Goal: Task Accomplishment & Management: Manage account settings

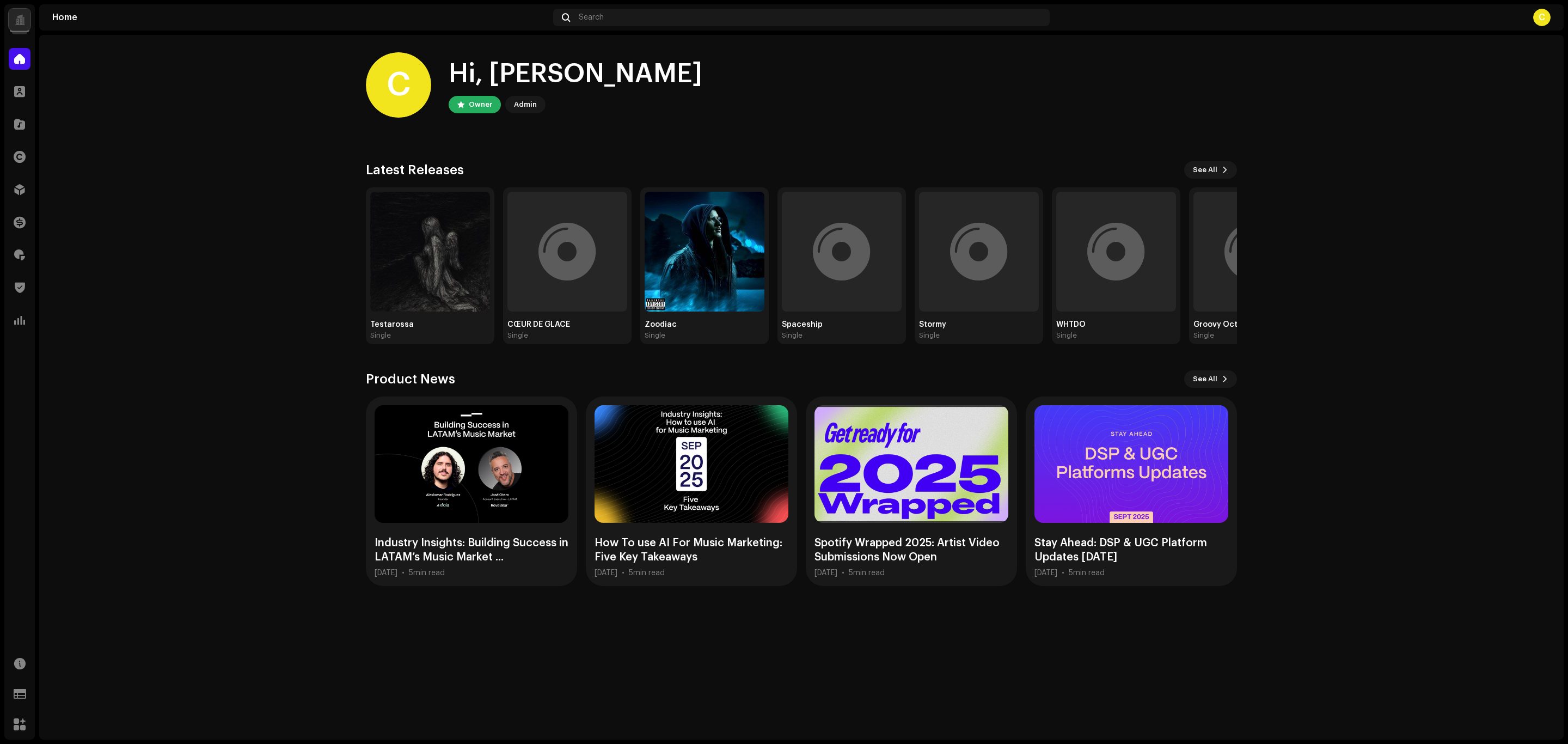
click at [616, 7] on div "Home Search C" at bounding box center [801, 17] width 1524 height 26
click at [619, 15] on div "Search" at bounding box center [801, 17] width 497 height 18
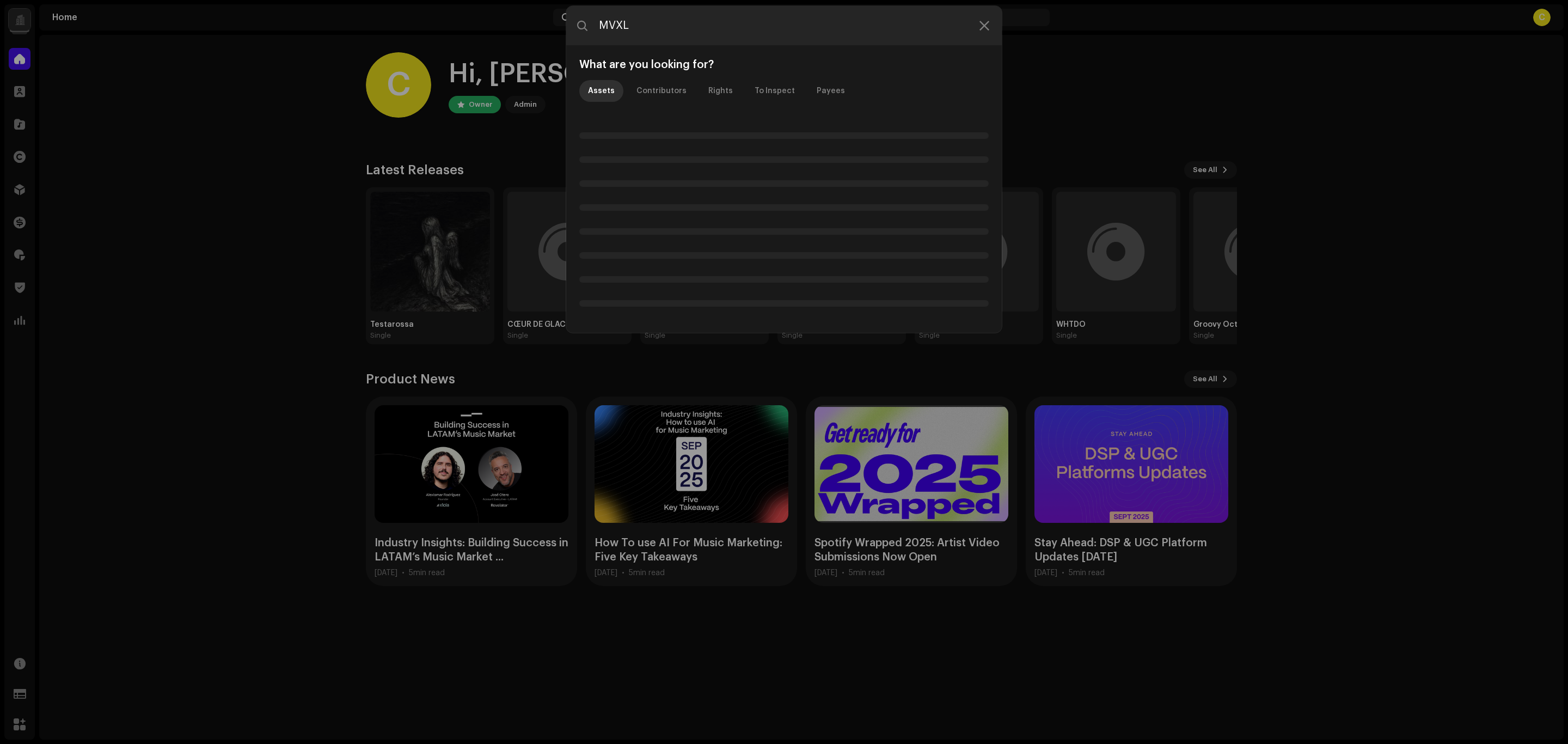
drag, startPoint x: 600, startPoint y: 25, endPoint x: 533, endPoint y: 20, distance: 67.2
click at [531, 22] on div "MVXL What are you looking for? Assets Contributors Rights To Inspect Payees" at bounding box center [784, 372] width 1568 height 744
type input "MVXL"
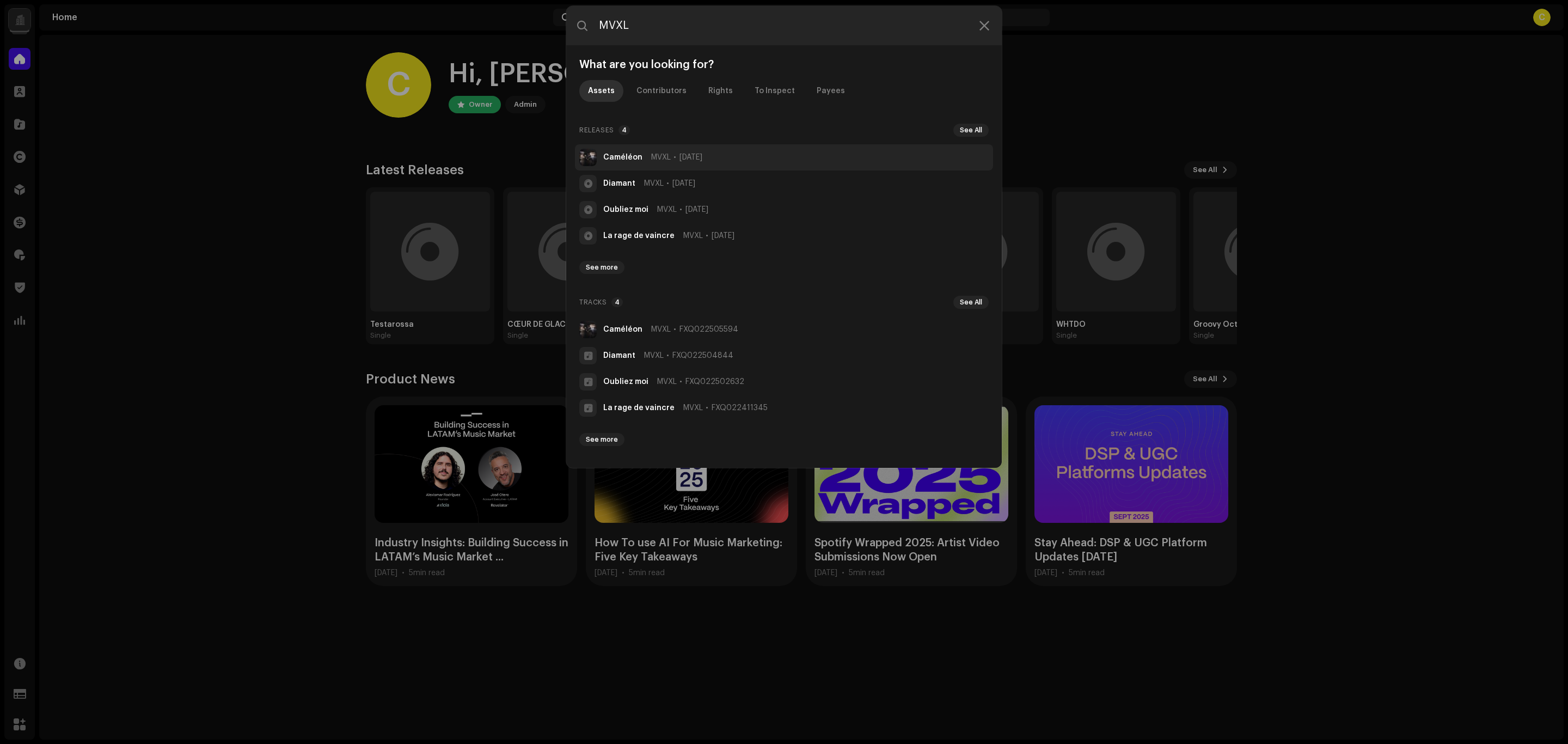
click at [638, 153] on strong "Caméléon" at bounding box center [623, 157] width 39 height 8
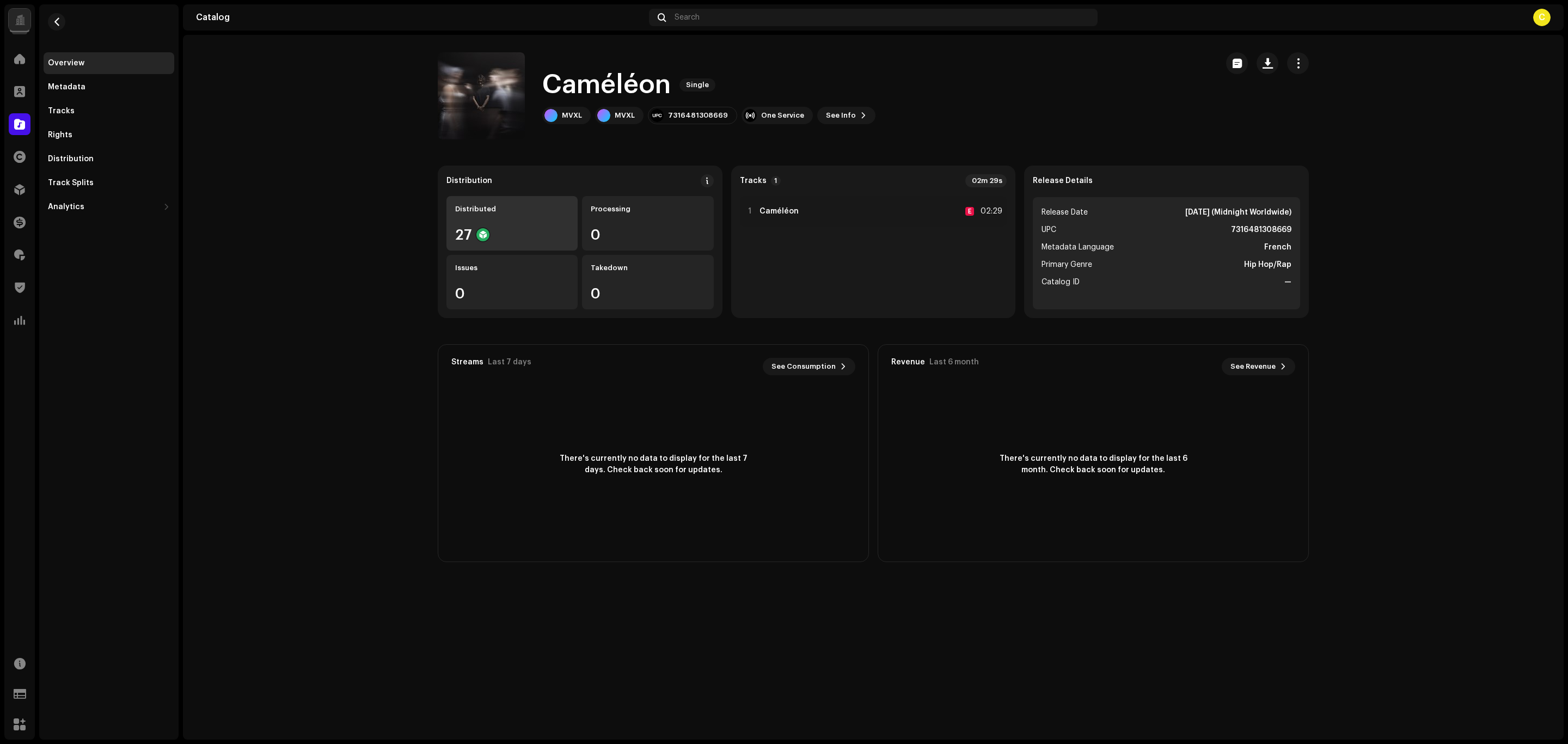
click at [542, 209] on div "Distributed" at bounding box center [512, 209] width 113 height 8
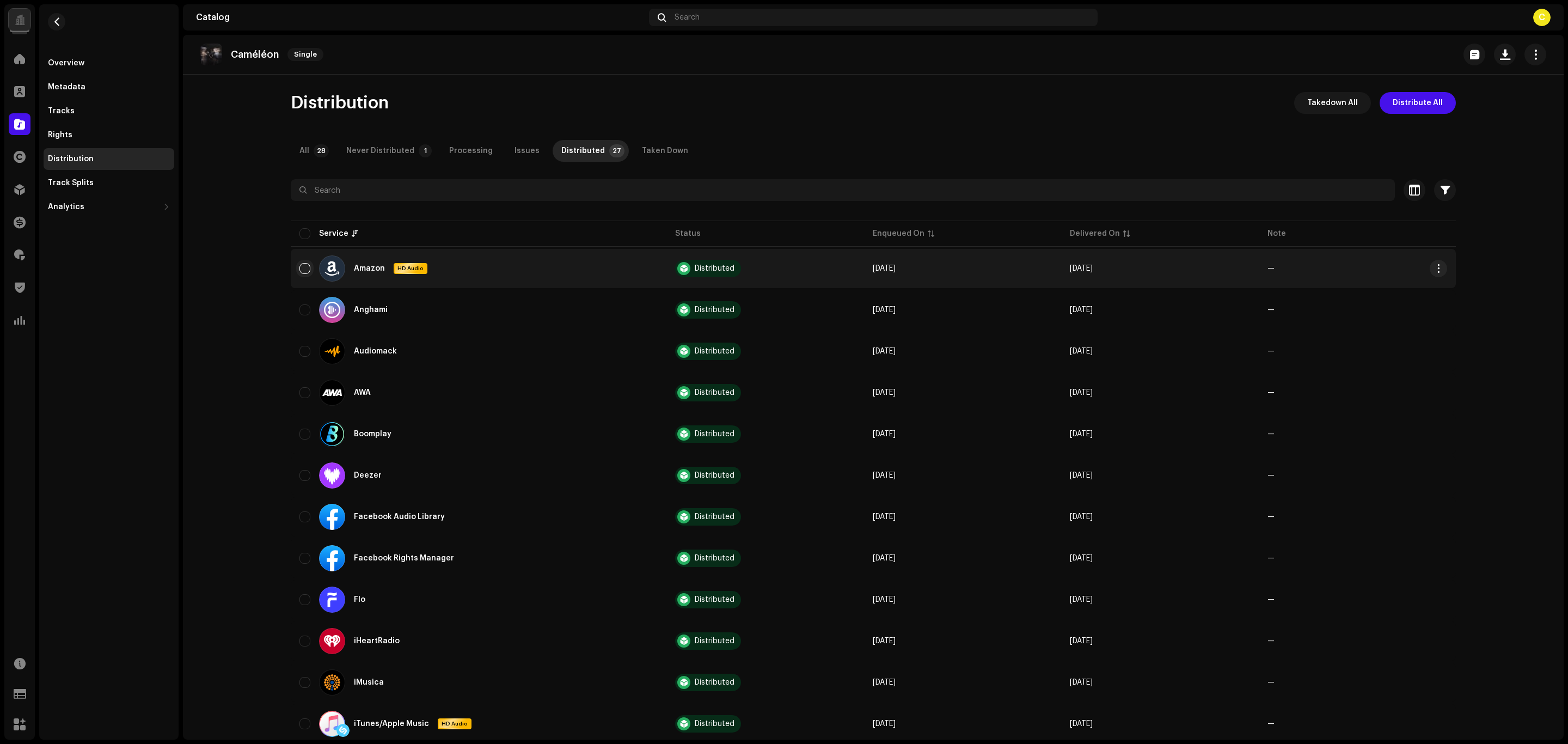
click at [301, 270] on input "checkbox" at bounding box center [304, 268] width 11 height 11
checkbox input "true"
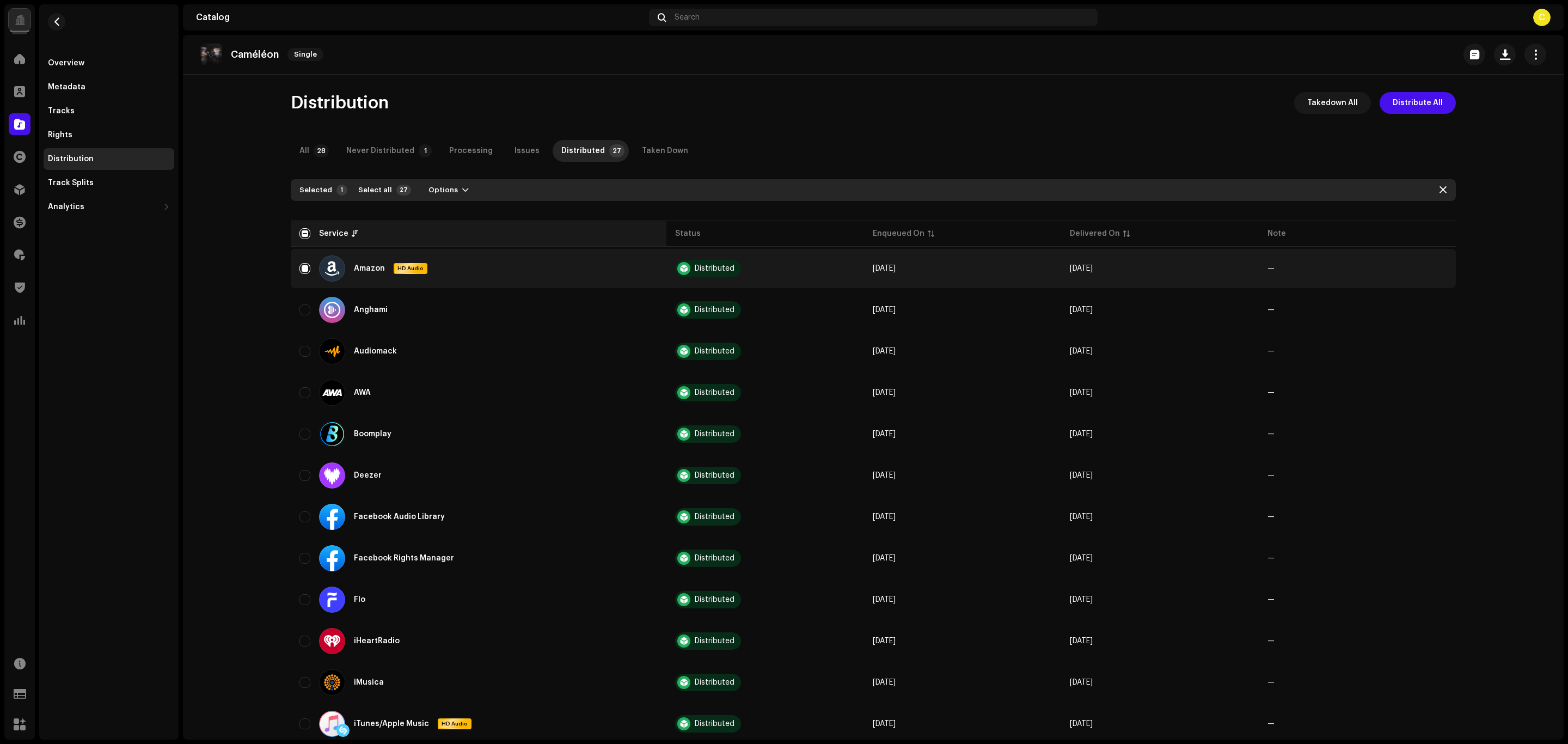
click at [308, 229] on div "Service" at bounding box center [478, 234] width 358 height 11
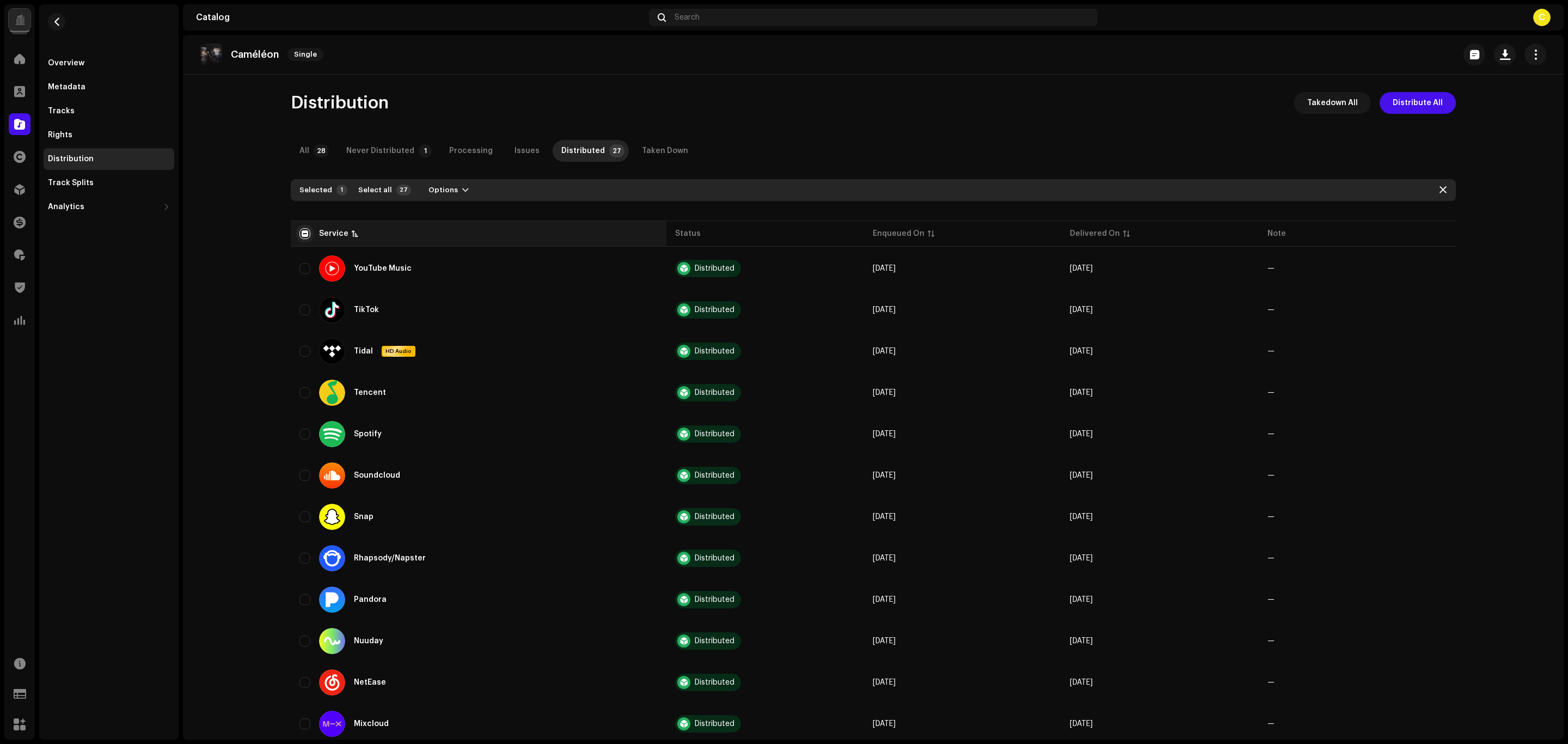
click at [299, 234] on input "checkbox" at bounding box center [304, 234] width 11 height 11
checkbox input "true"
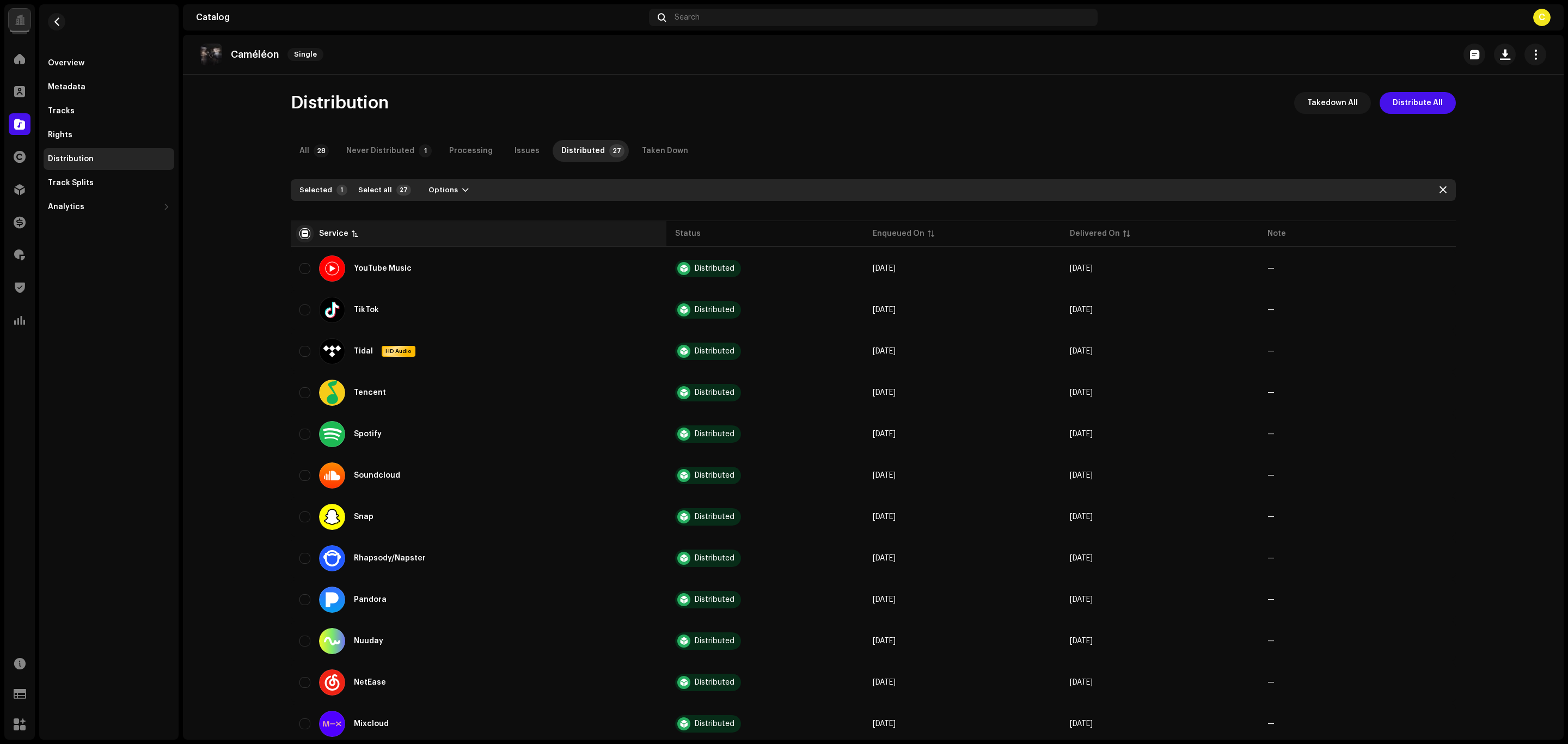
checkbox input "true"
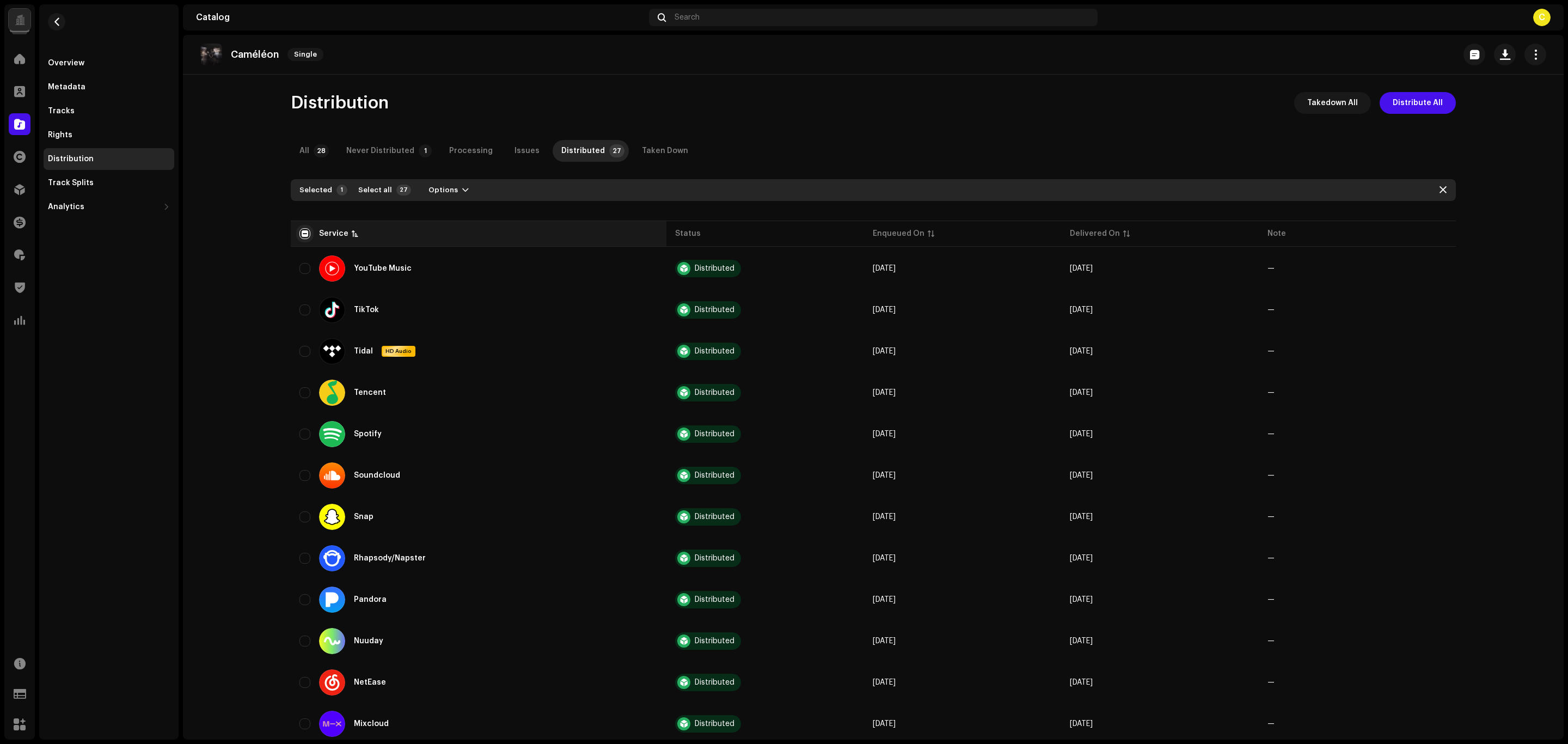
checkbox input "true"
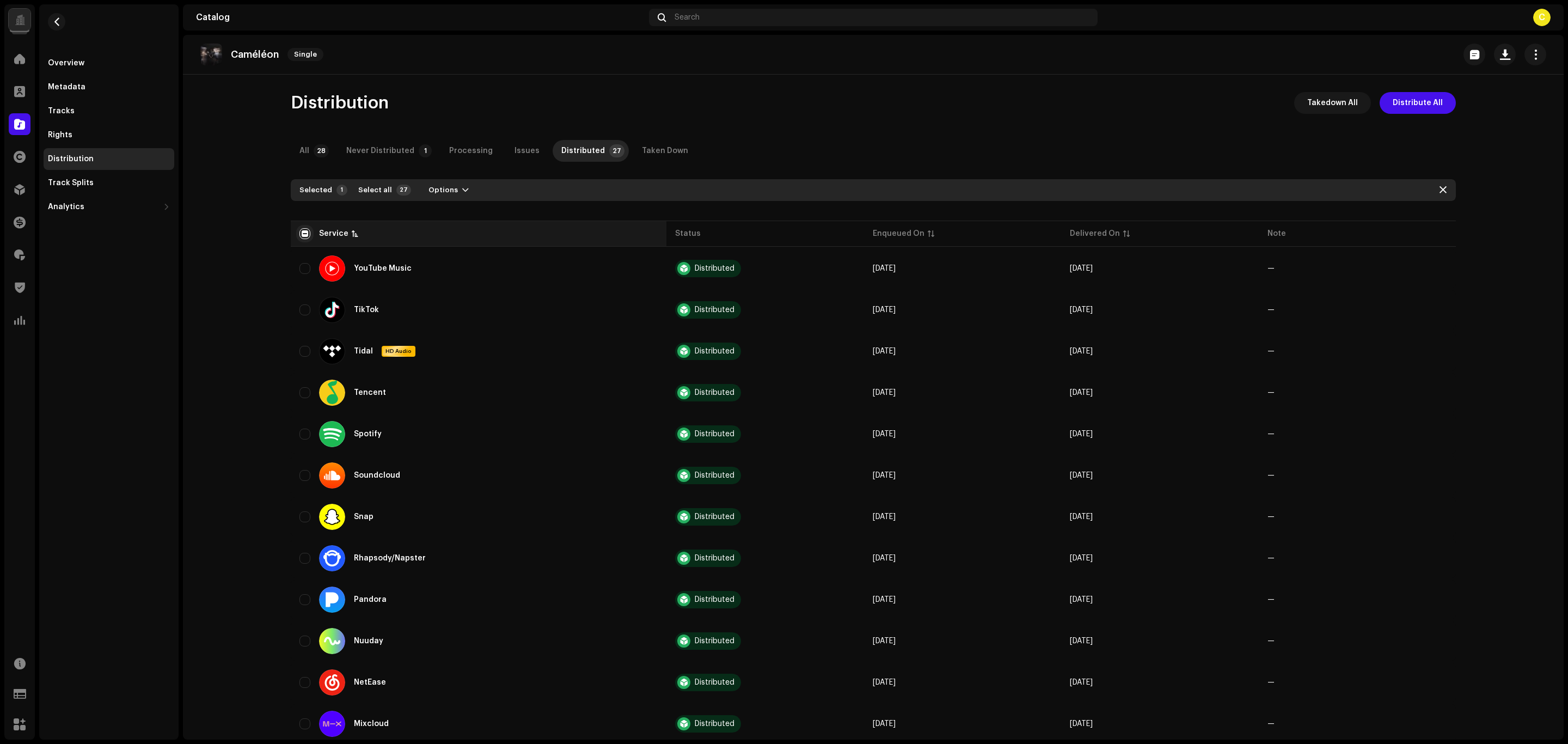
checkbox input "true"
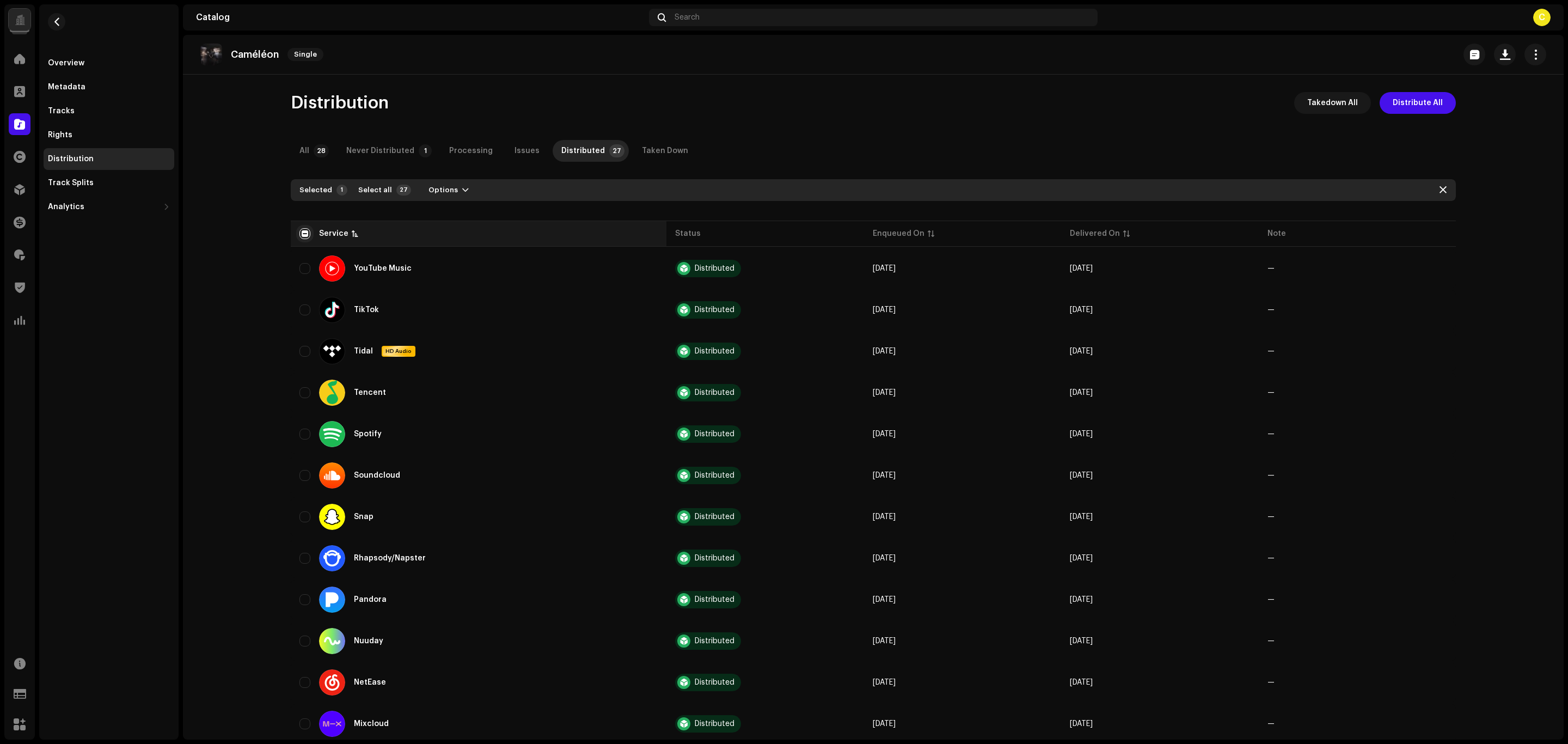
checkbox input "true"
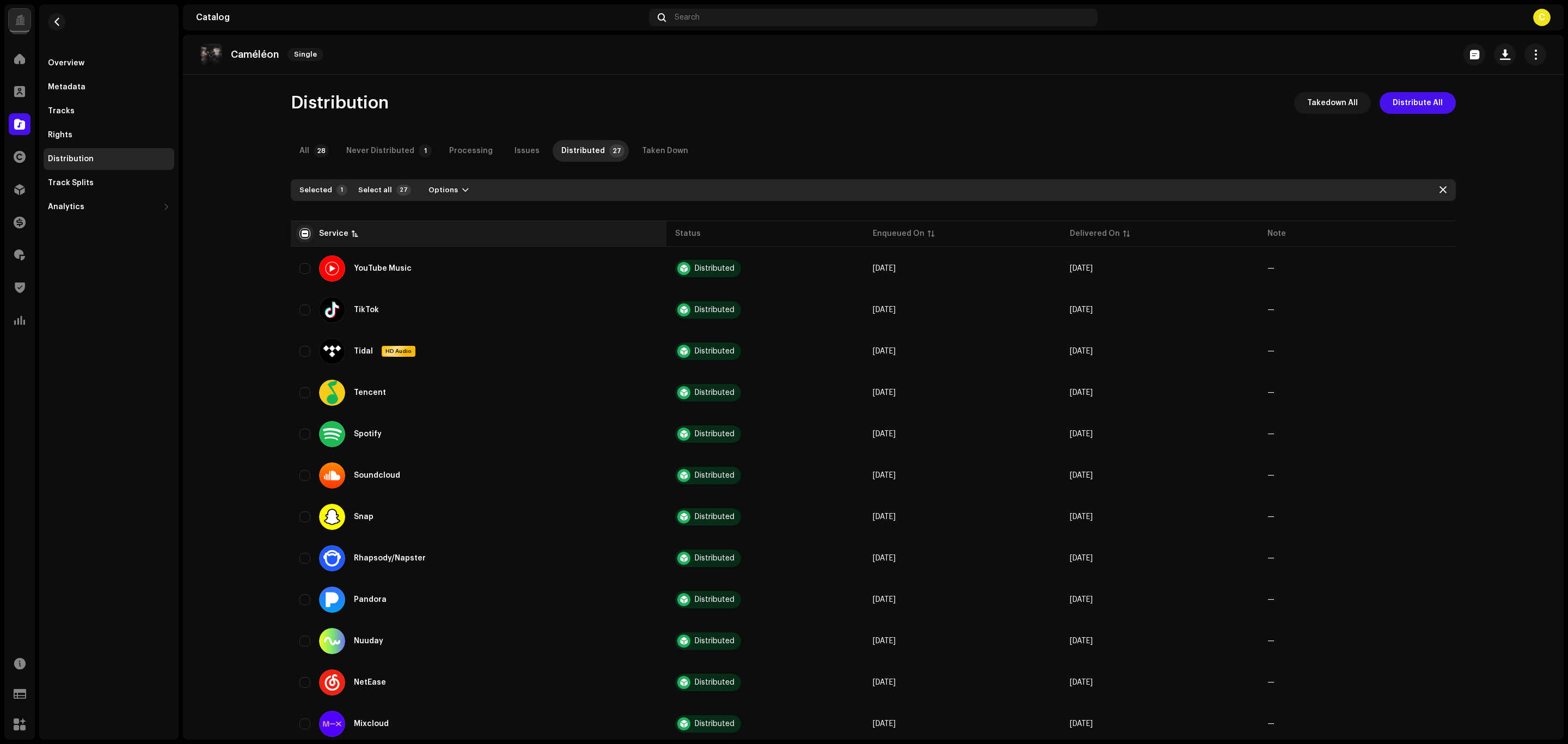
checkbox input "true"
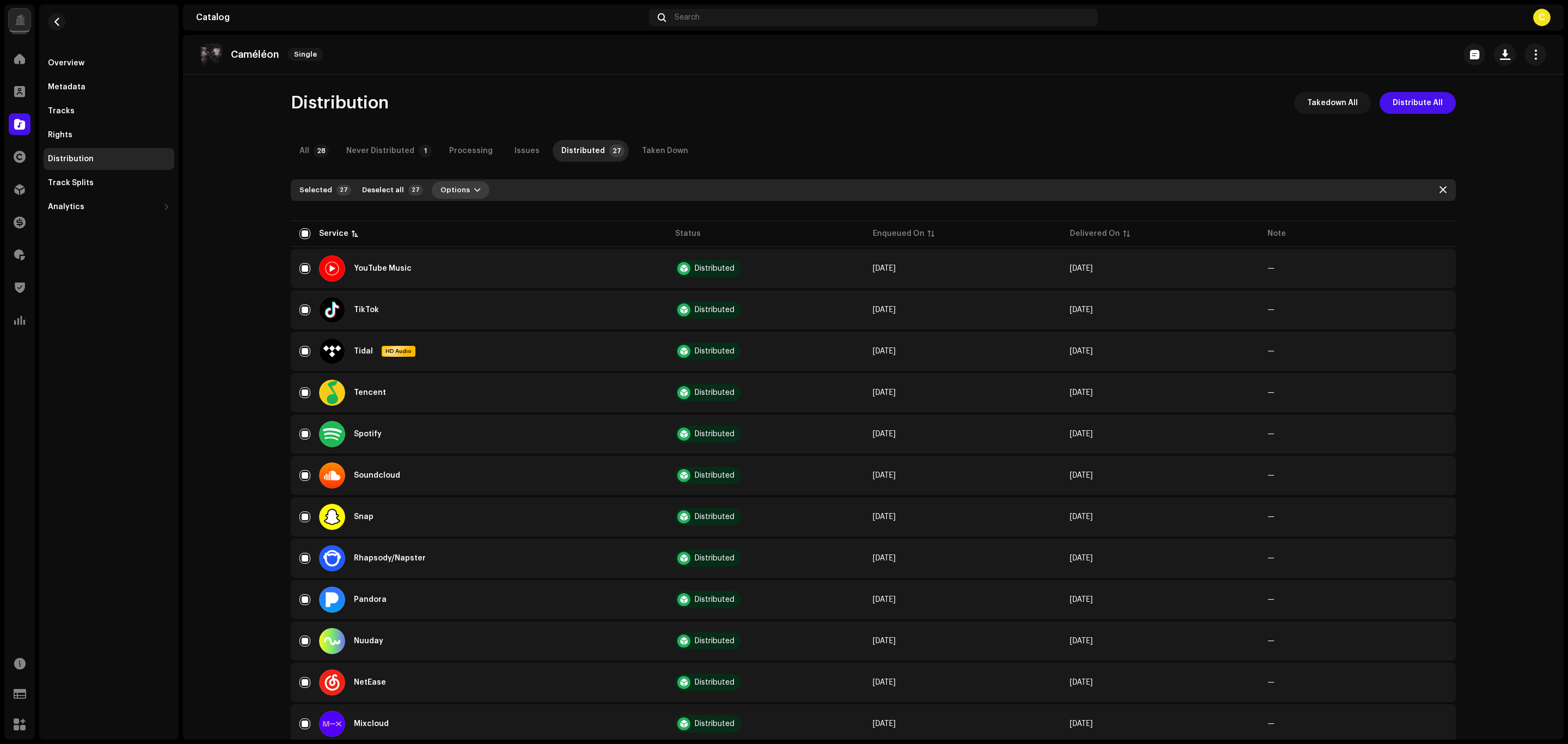
click at [449, 190] on span "Options" at bounding box center [454, 190] width 29 height 22
click at [459, 219] on span "Distribute" at bounding box center [448, 214] width 38 height 8
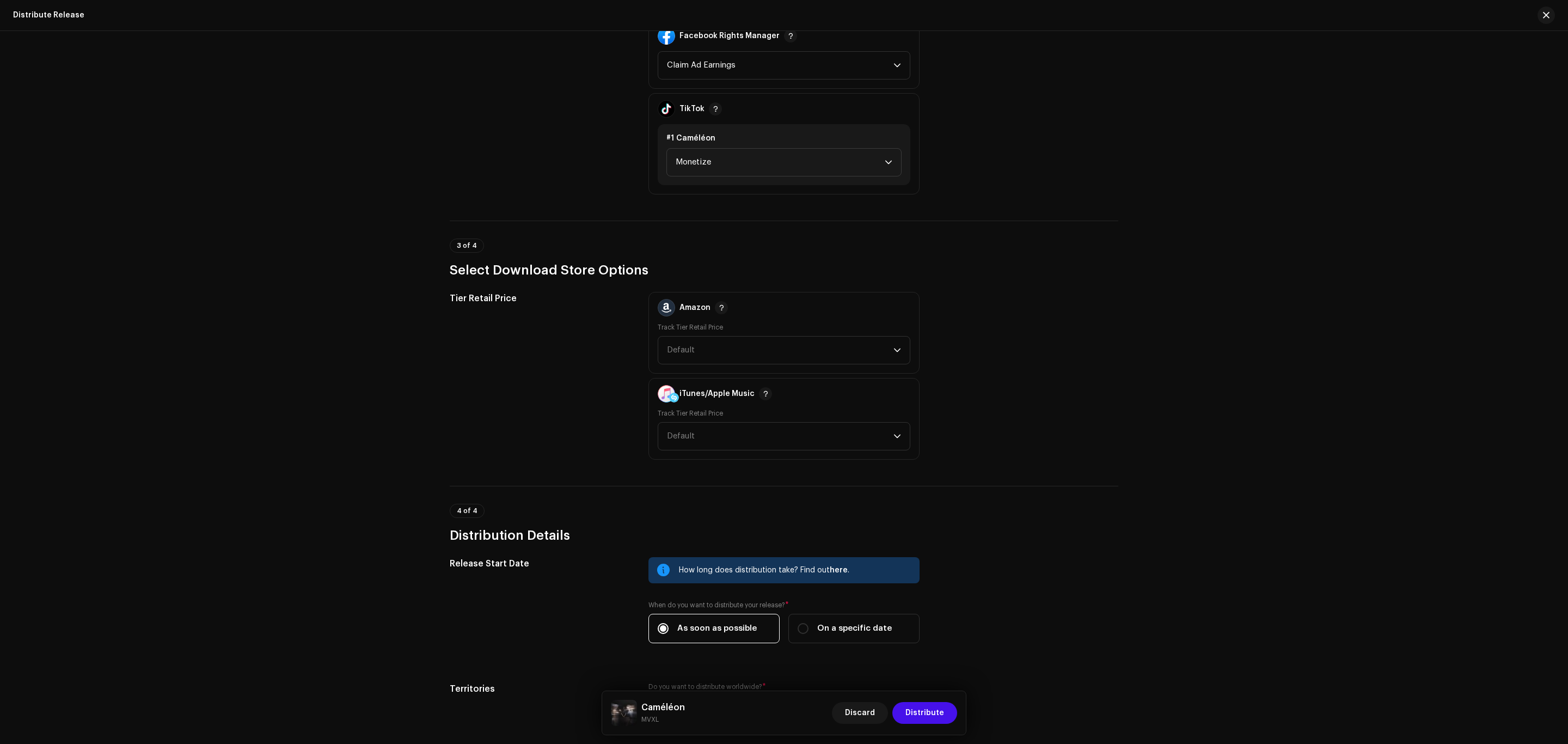
scroll to position [1264, 0]
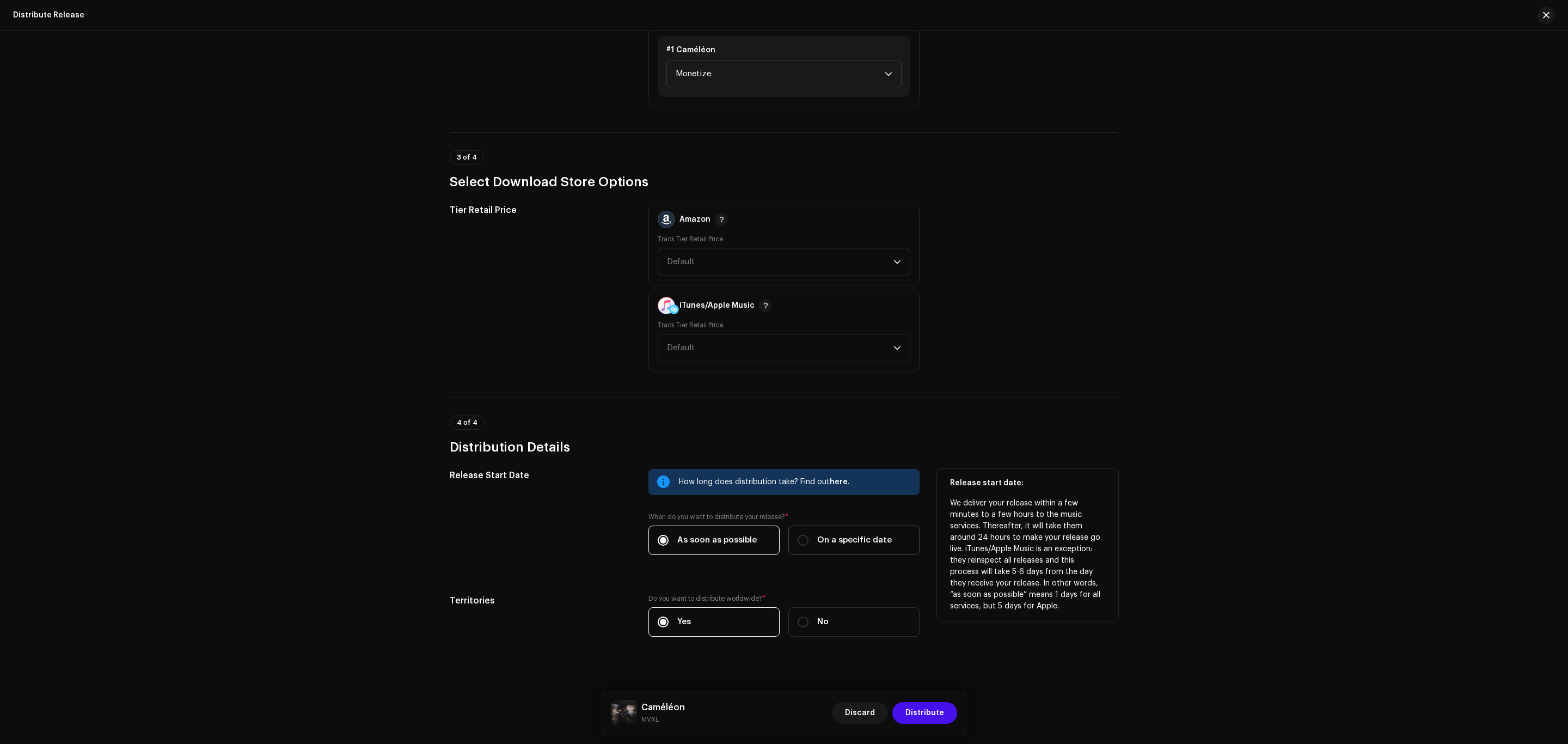
click at [828, 525] on label "On a specific date" at bounding box center [854, 540] width 131 height 29
click at [809, 535] on input "On a specific date" at bounding box center [803, 540] width 11 height 11
radio input "true"
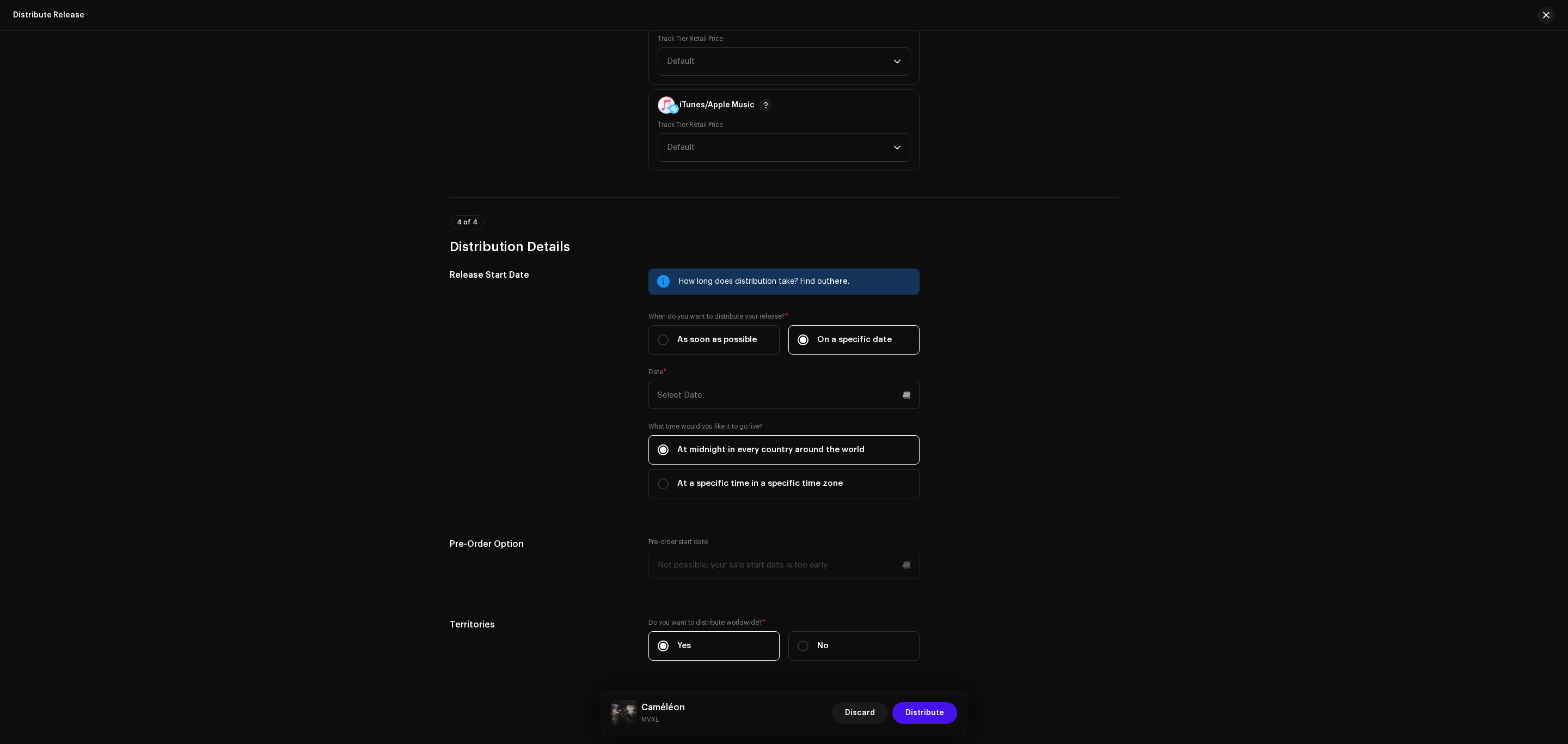
scroll to position [1489, 0]
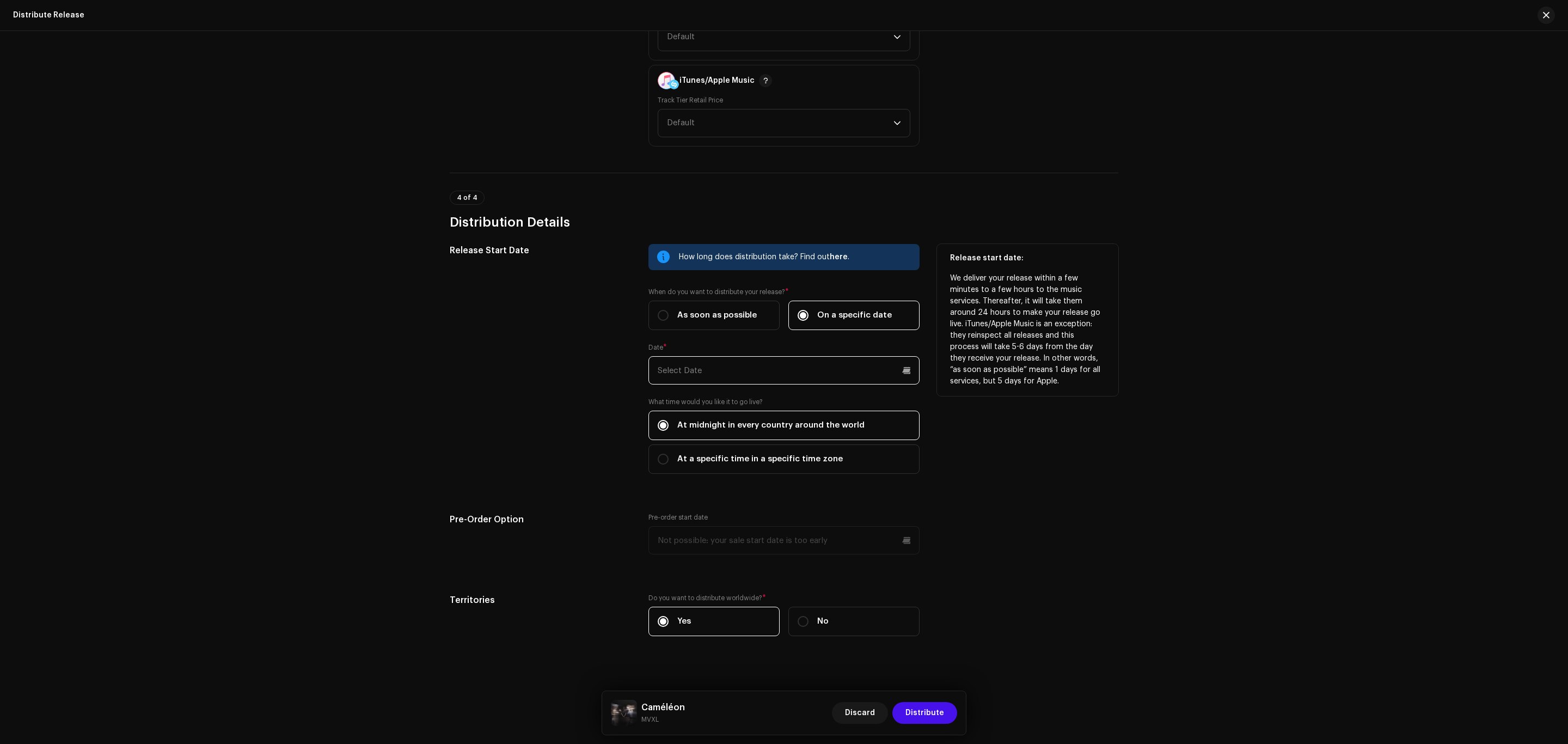
click at [719, 371] on input "text" at bounding box center [784, 370] width 271 height 28
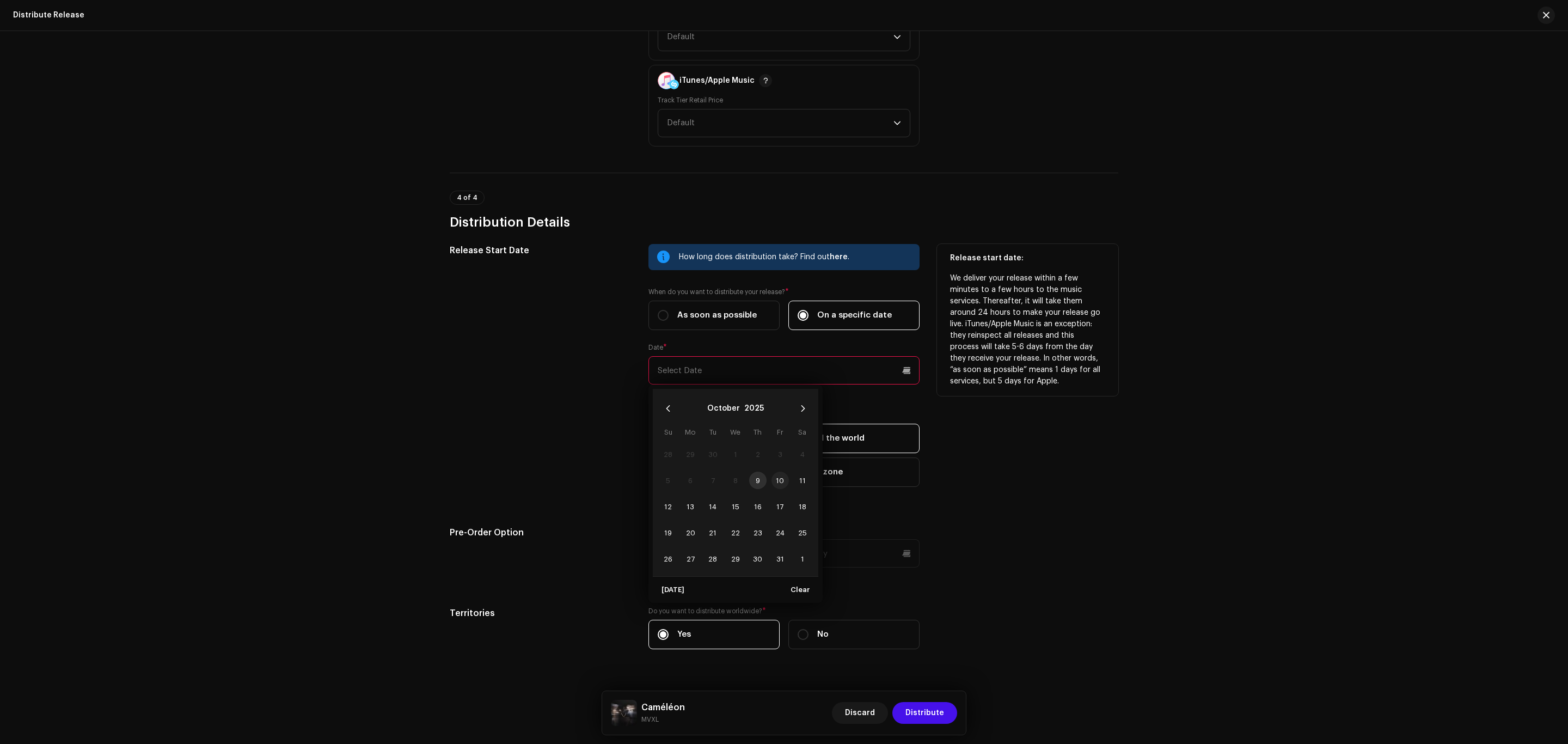
click at [773, 472] on span "10" at bounding box center [779, 480] width 18 height 18
type input "[DATE]"
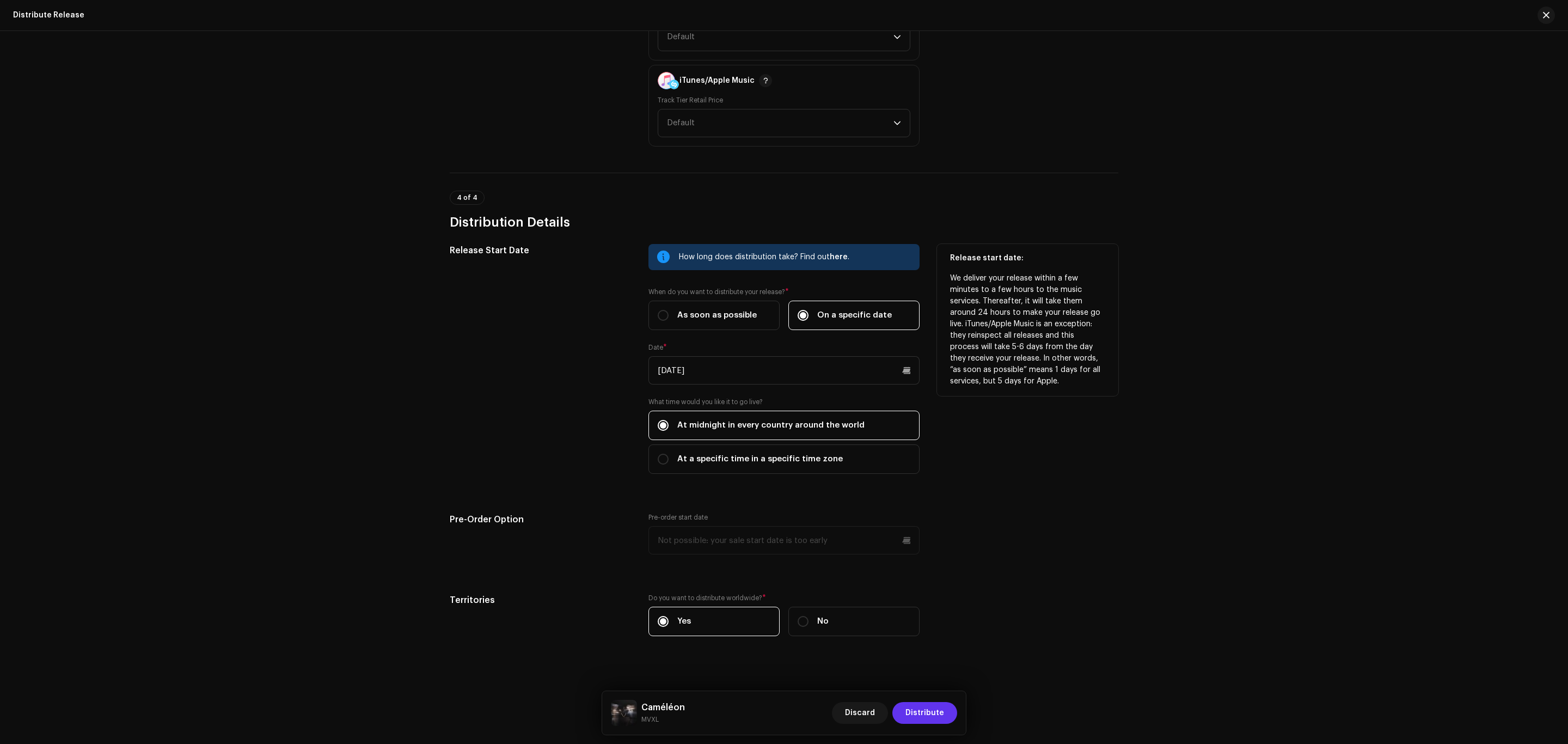
click at [914, 708] on span "Distribute" at bounding box center [924, 713] width 38 height 22
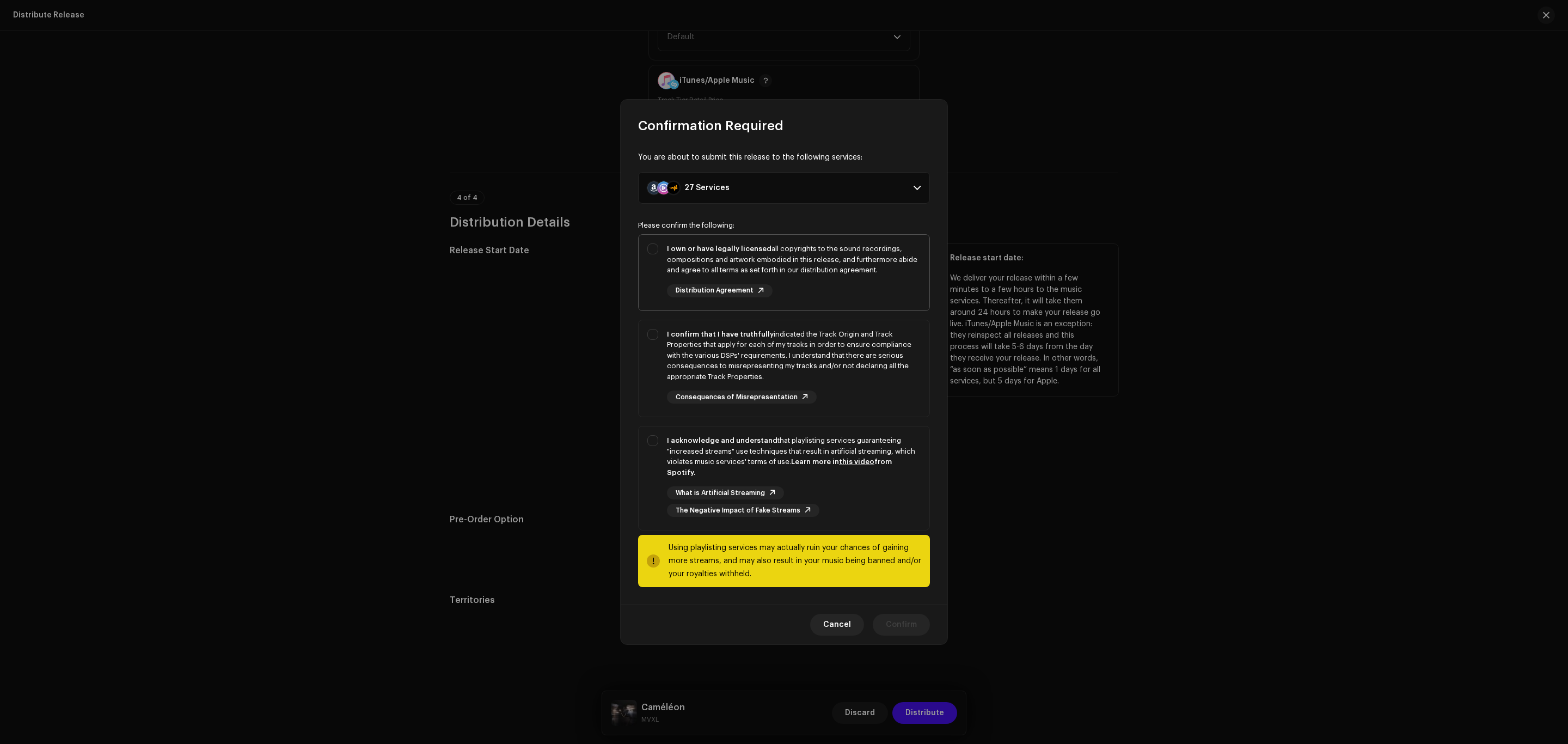
click at [878, 298] on div "I own or have legally licensed all copyrights to the sound recordings, composit…" at bounding box center [794, 270] width 253 height 54
checkbox input "true"
click at [871, 373] on div "I confirm that I have truthfully indicated the Track Origin and Track Propertie…" at bounding box center [794, 355] width 253 height 53
checkbox input "true"
click at [882, 504] on div "What is Artificial Streaming The Negative Impact of Fake Streams" at bounding box center [794, 501] width 253 height 31
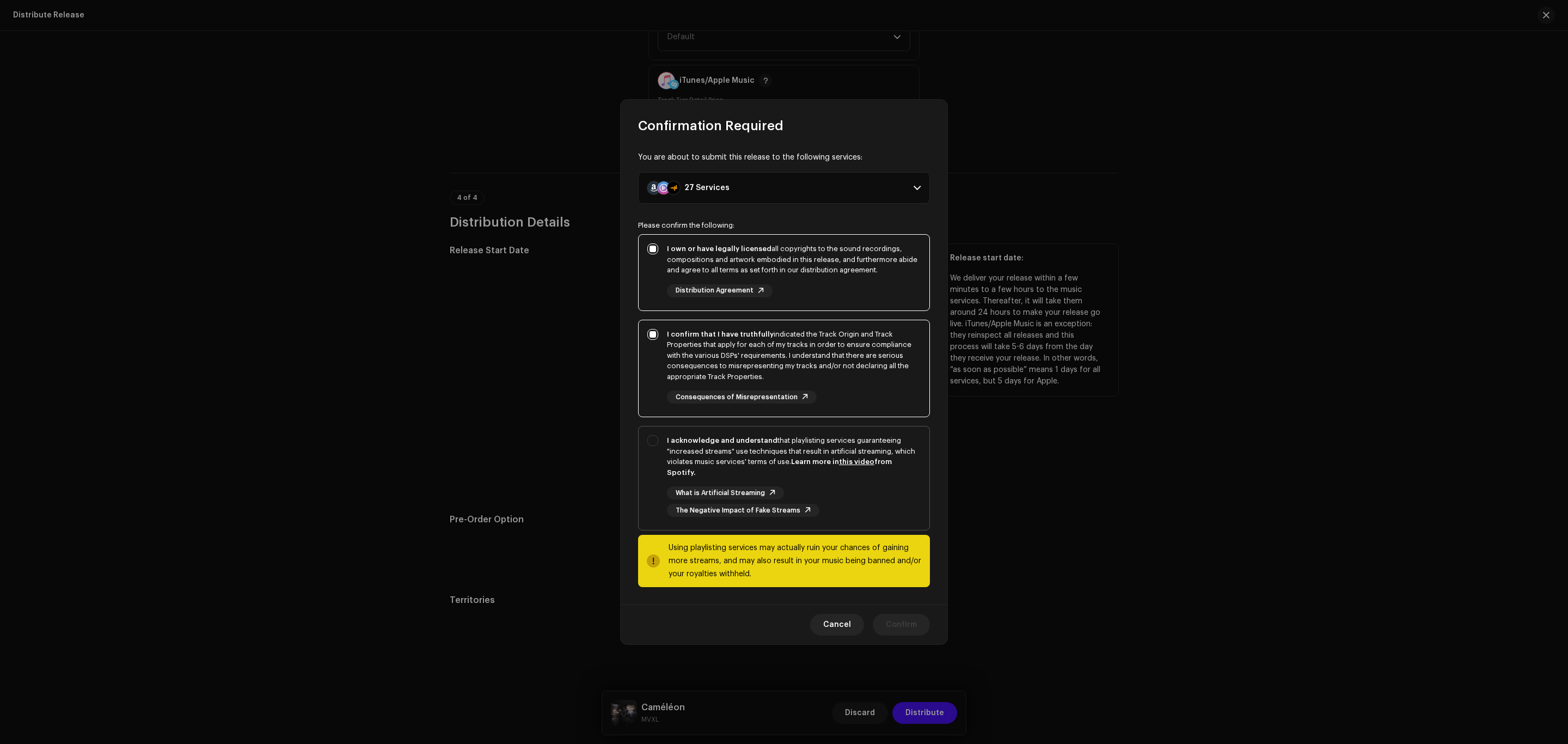
checkbox input "true"
click at [904, 620] on span "Confirm" at bounding box center [900, 625] width 31 height 22
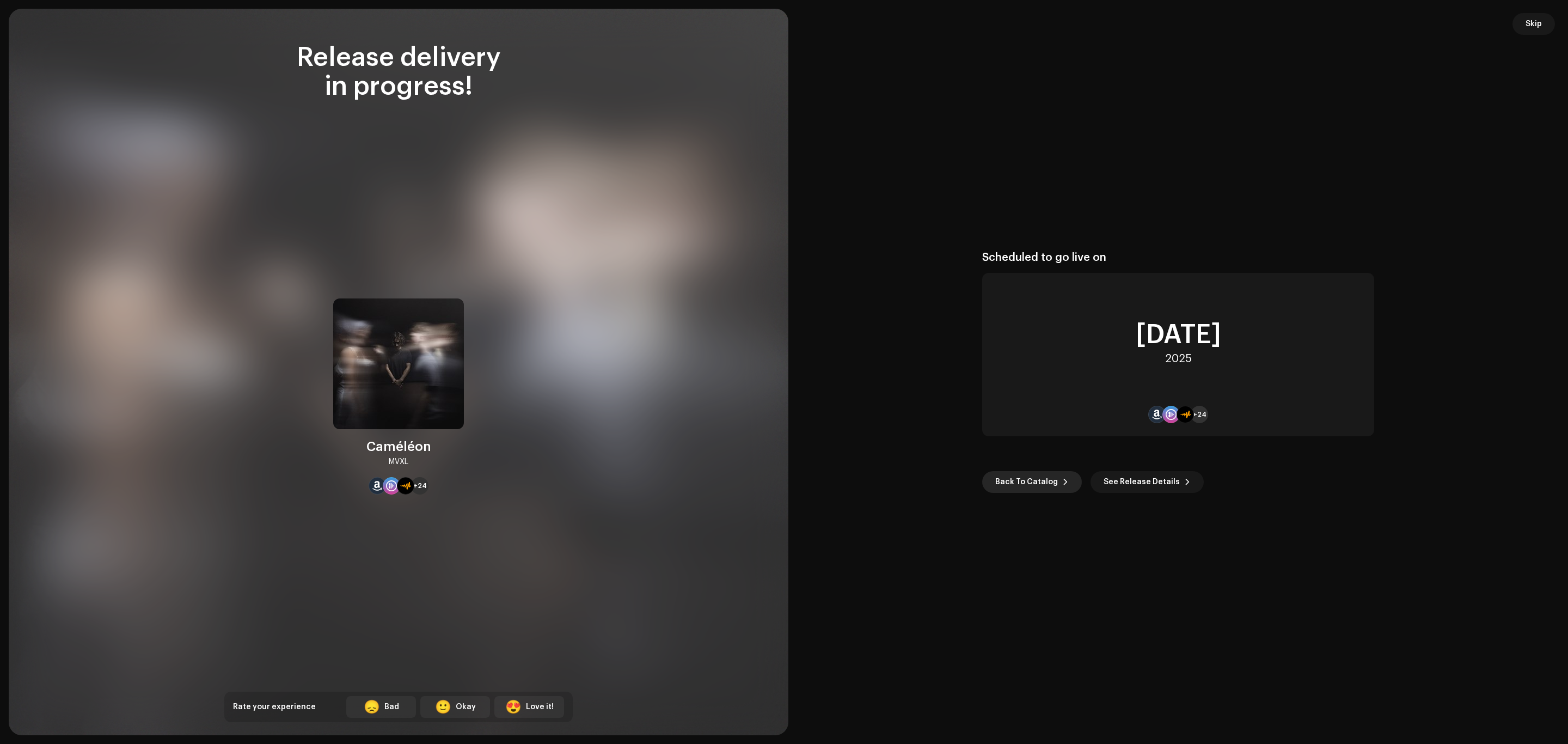
click at [1031, 487] on span "Back To Catalog" at bounding box center [1026, 482] width 63 height 22
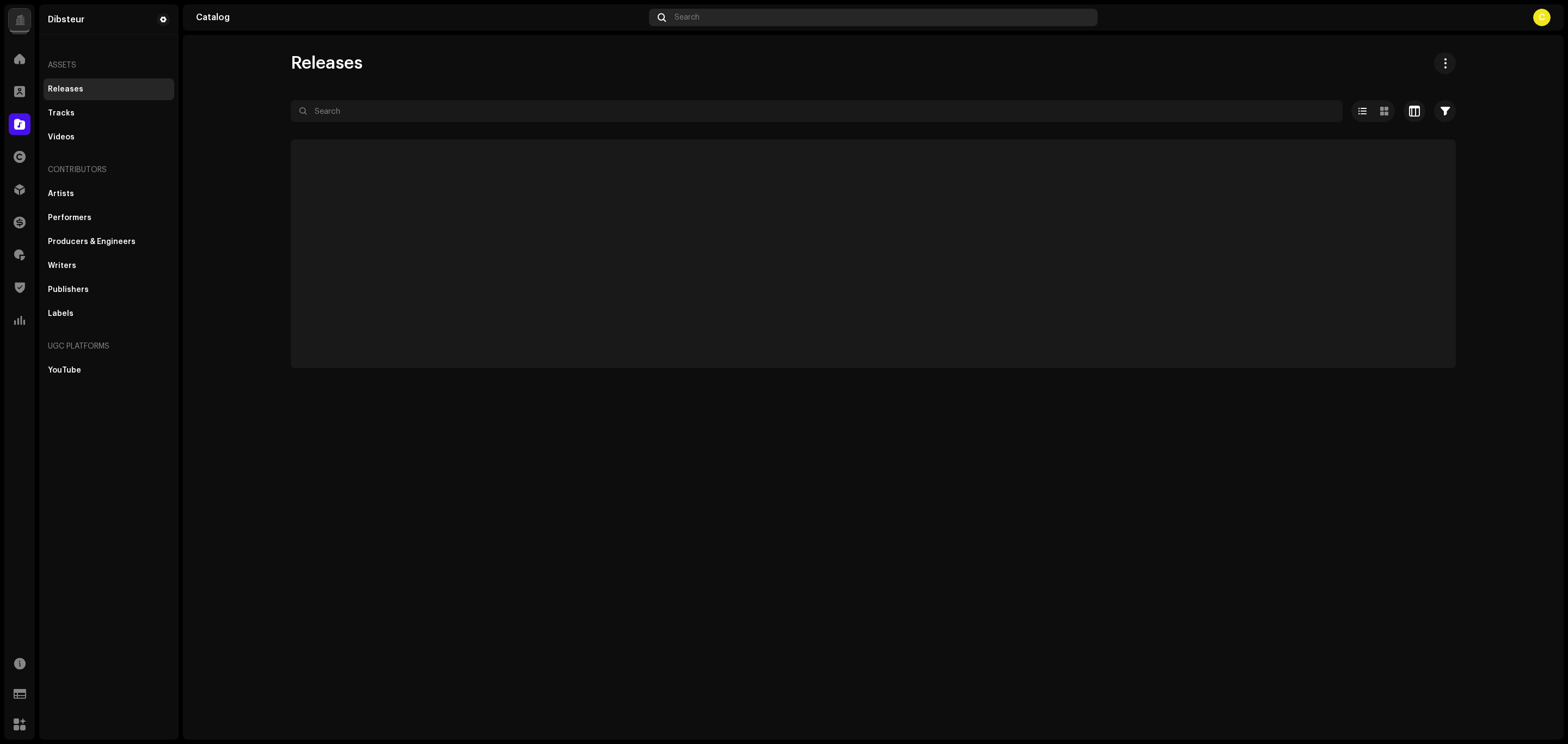
click at [689, 17] on span "Search" at bounding box center [687, 18] width 25 height 8
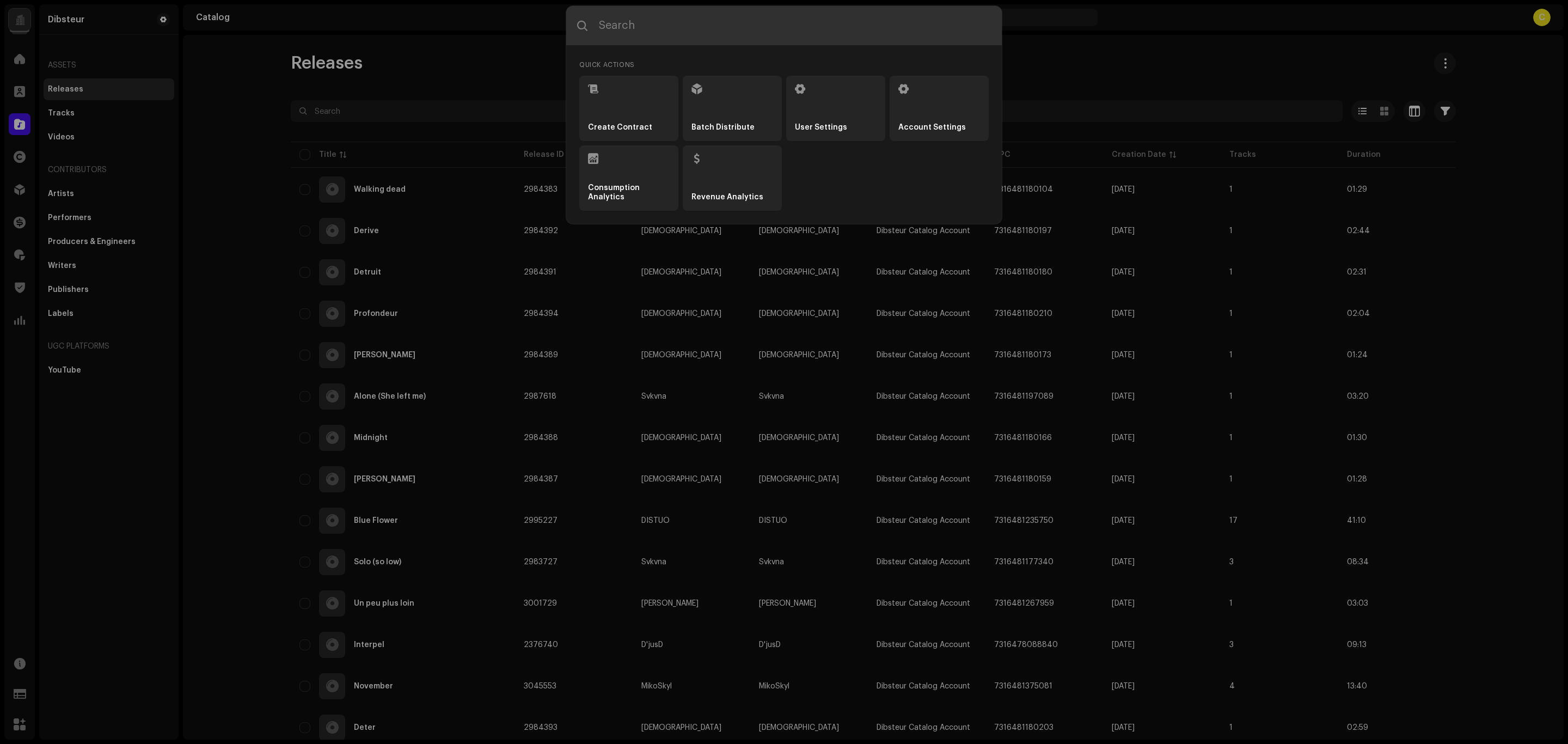
click at [703, 38] on input "text" at bounding box center [784, 25] width 435 height 39
paste input "seymoX"
type input "seymoX"
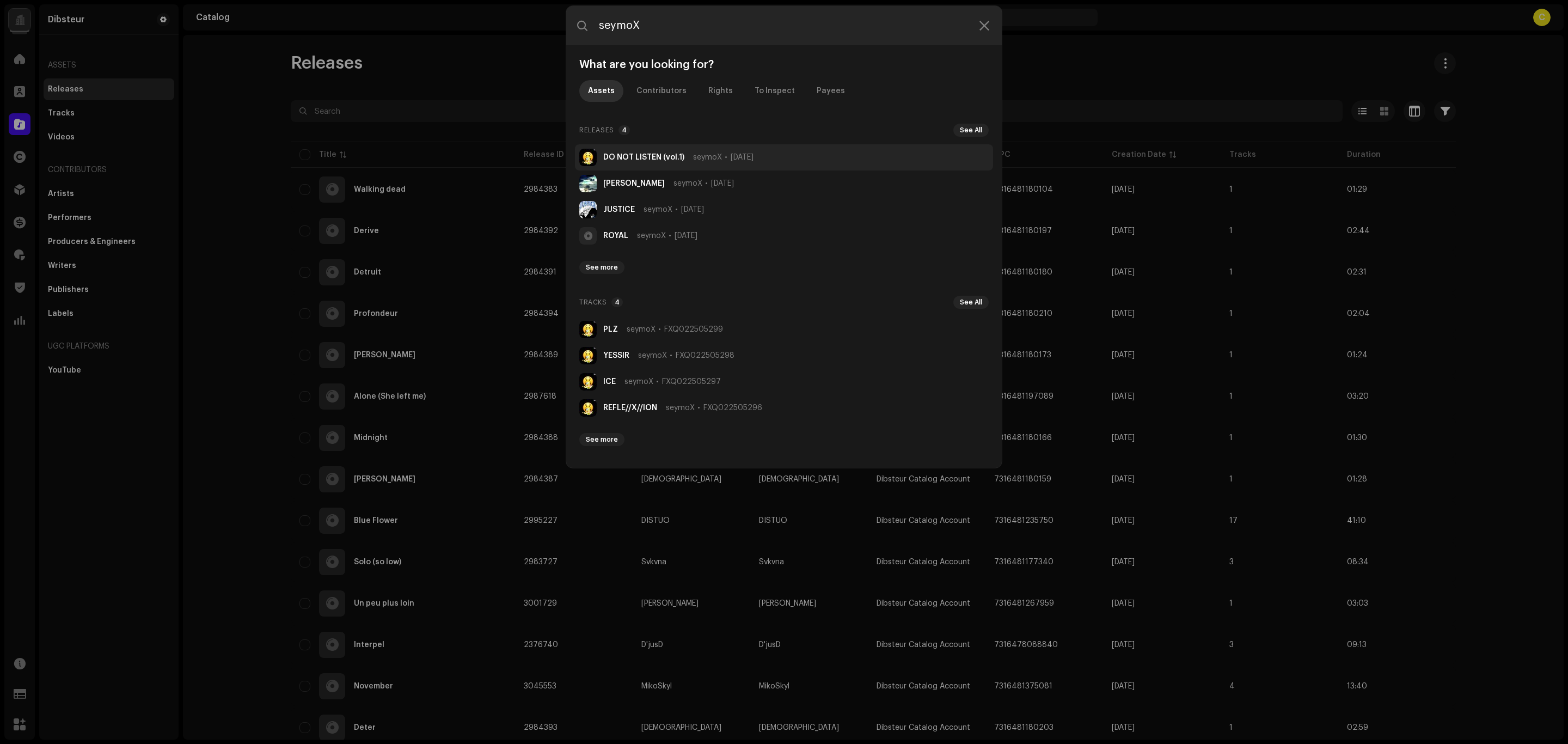
click at [704, 156] on span "seymoX" at bounding box center [707, 157] width 29 height 8
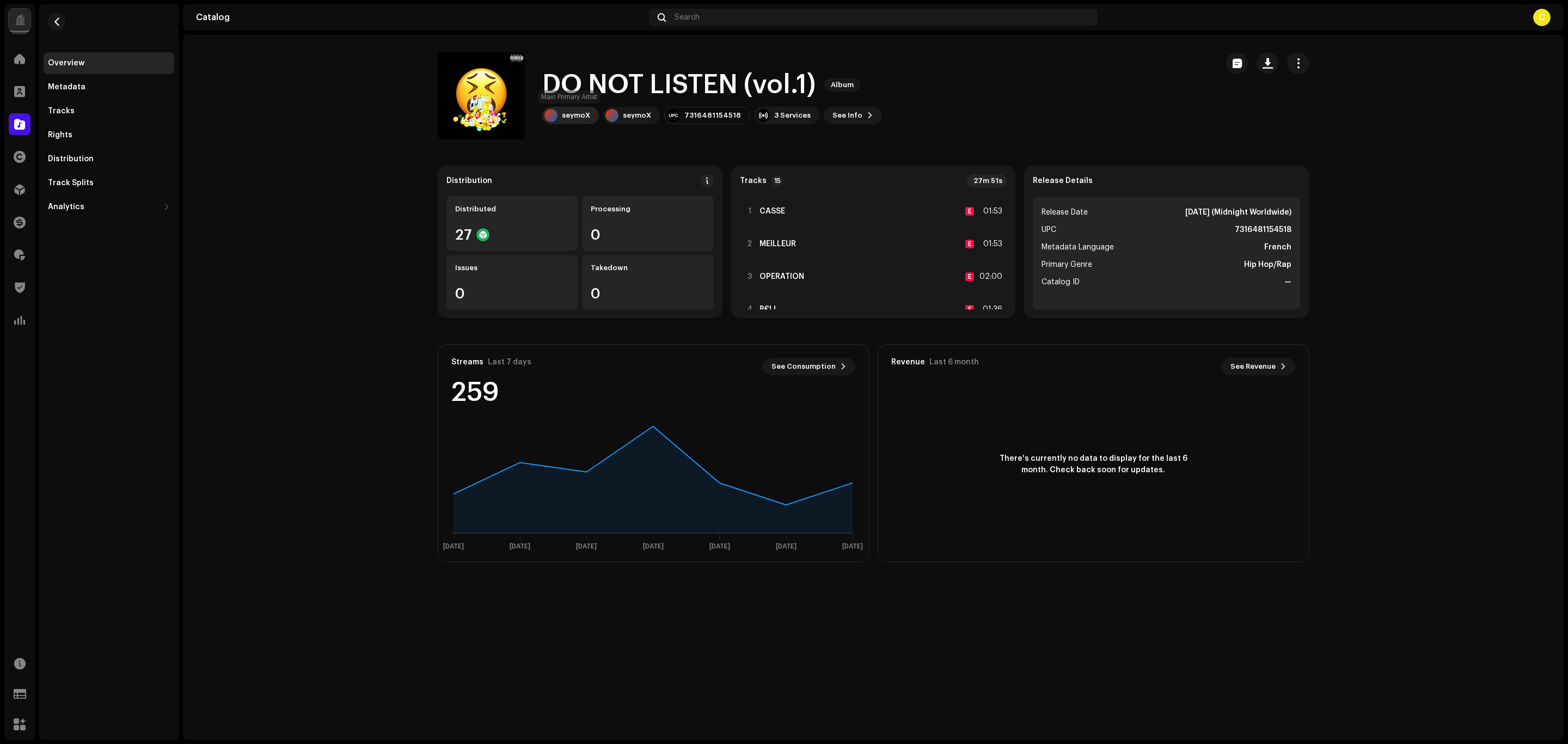
click at [579, 118] on div "seymoX" at bounding box center [576, 115] width 28 height 8
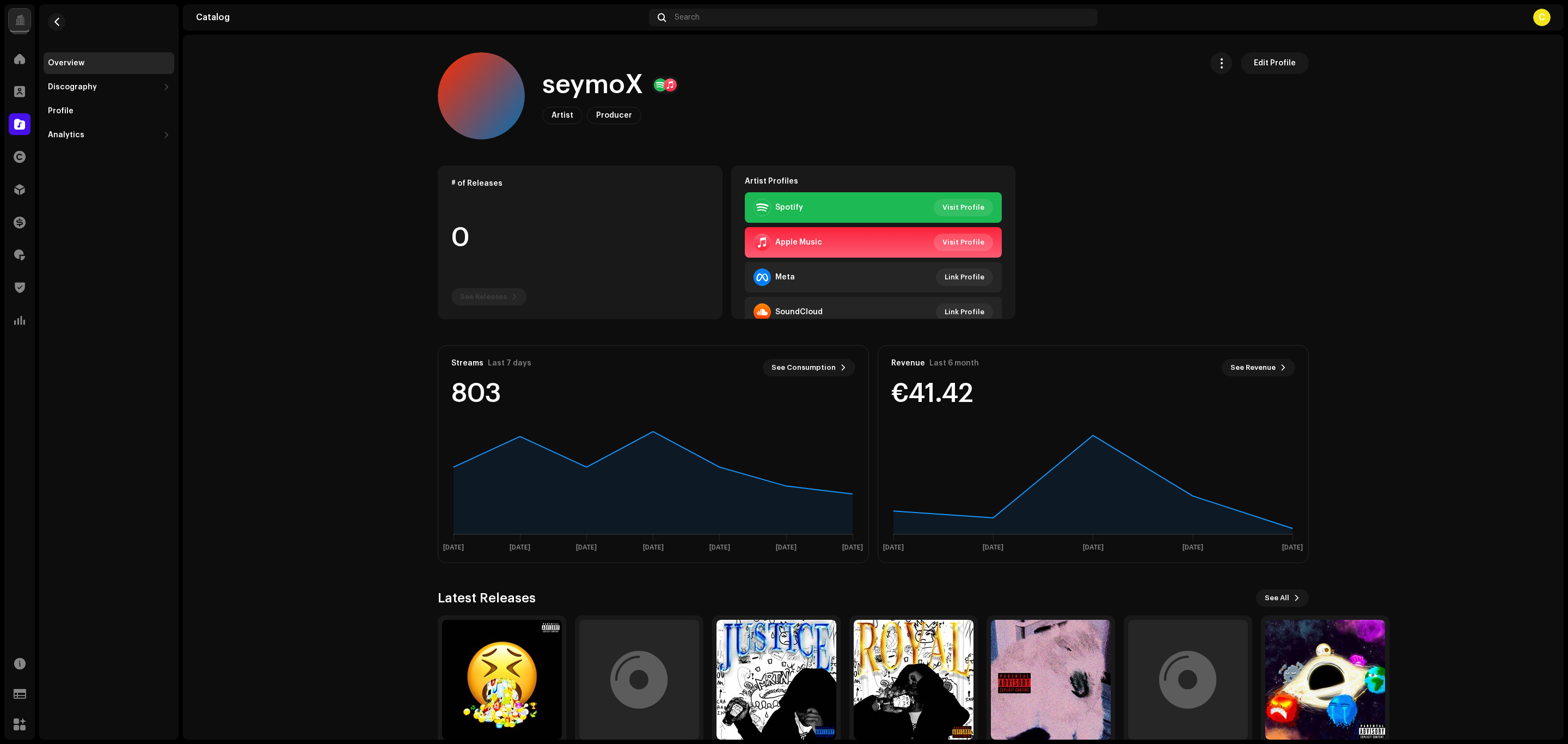
click at [965, 242] on span "Visit Profile" at bounding box center [963, 243] width 42 height 22
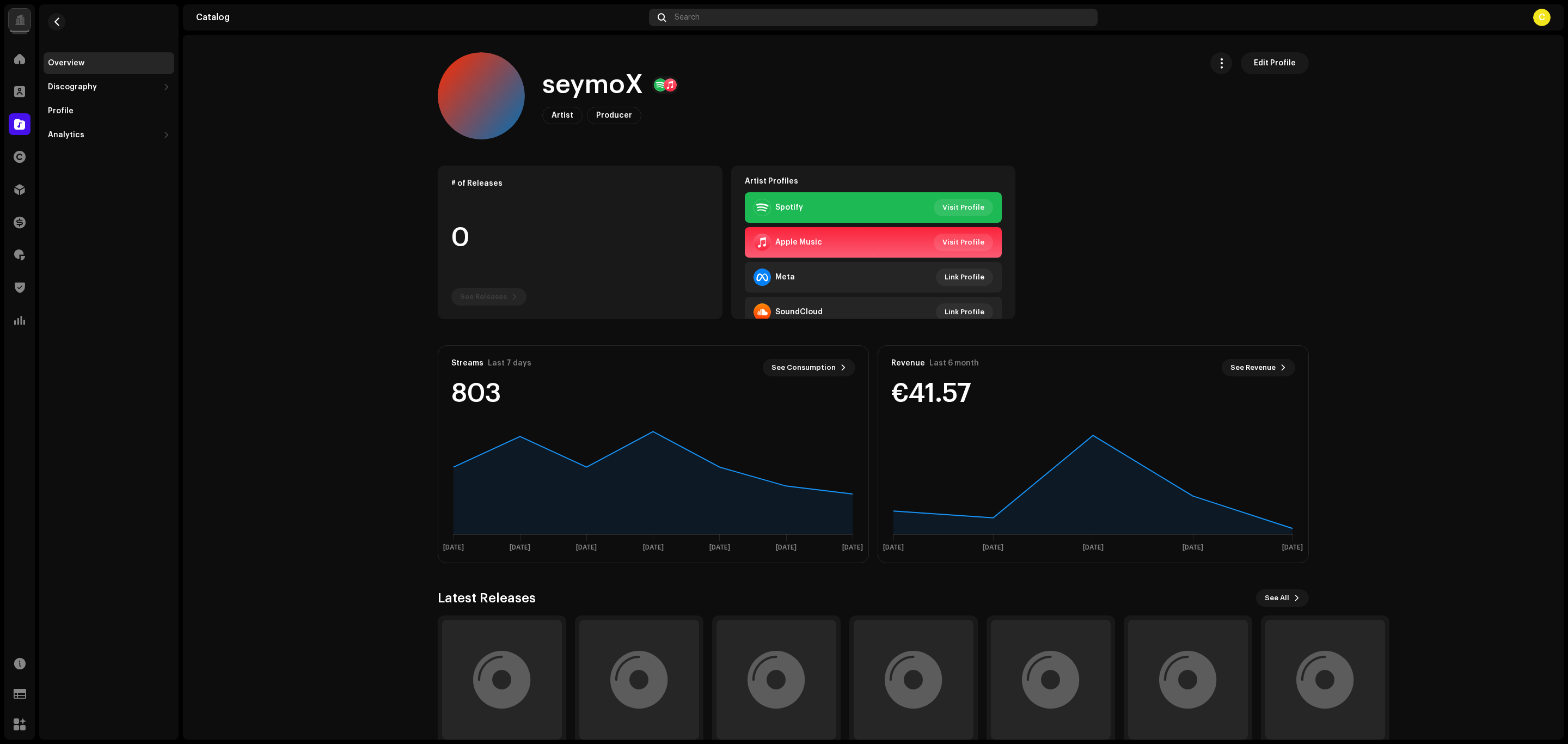
click at [707, 12] on div "Search" at bounding box center [873, 17] width 448 height 18
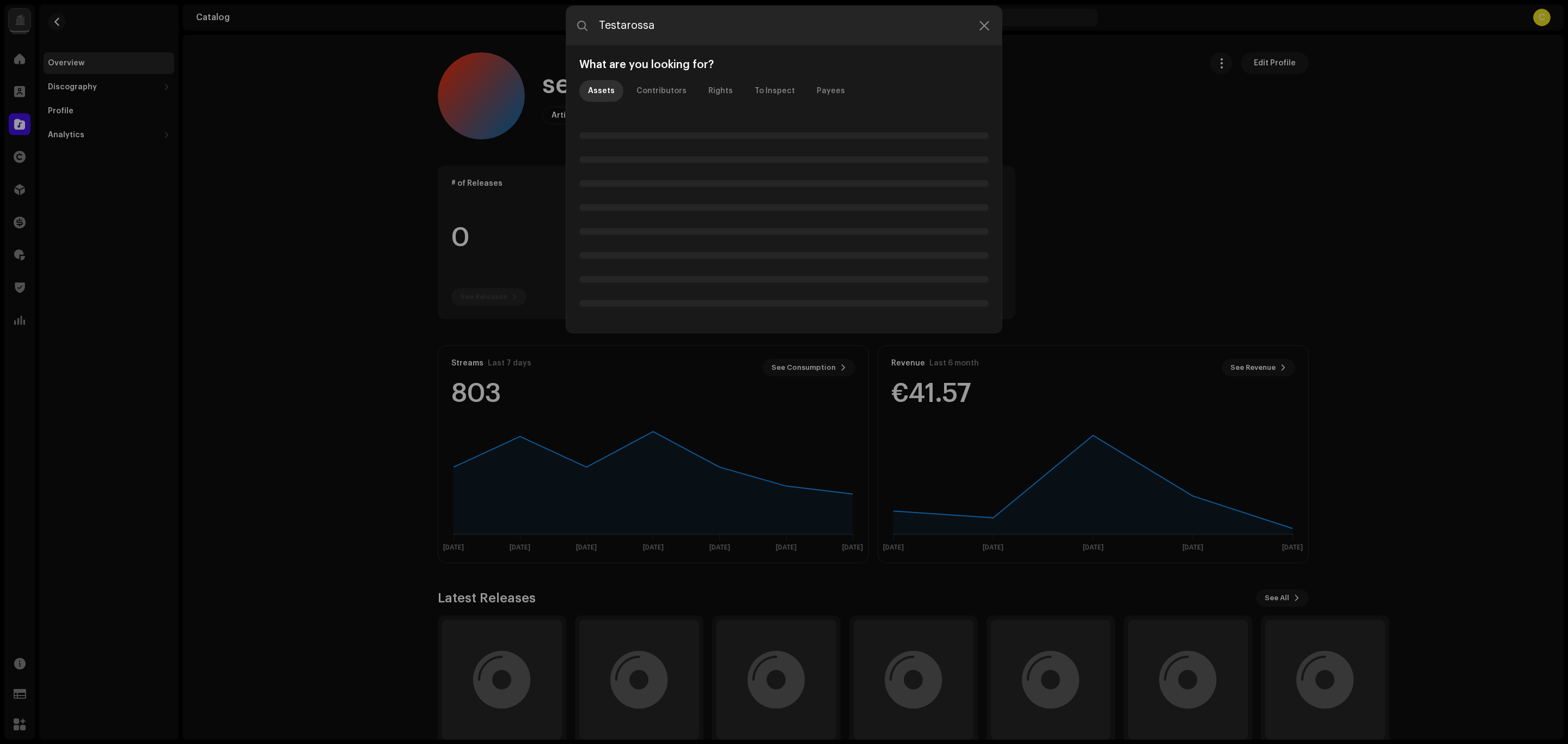
drag, startPoint x: 624, startPoint y: 25, endPoint x: 525, endPoint y: 39, distance: 100.0
click at [525, 39] on div "Testarossa What are you looking for? Assets Contributors Rights To Inspect Paye…" at bounding box center [784, 372] width 1568 height 744
type input "Testarossa"
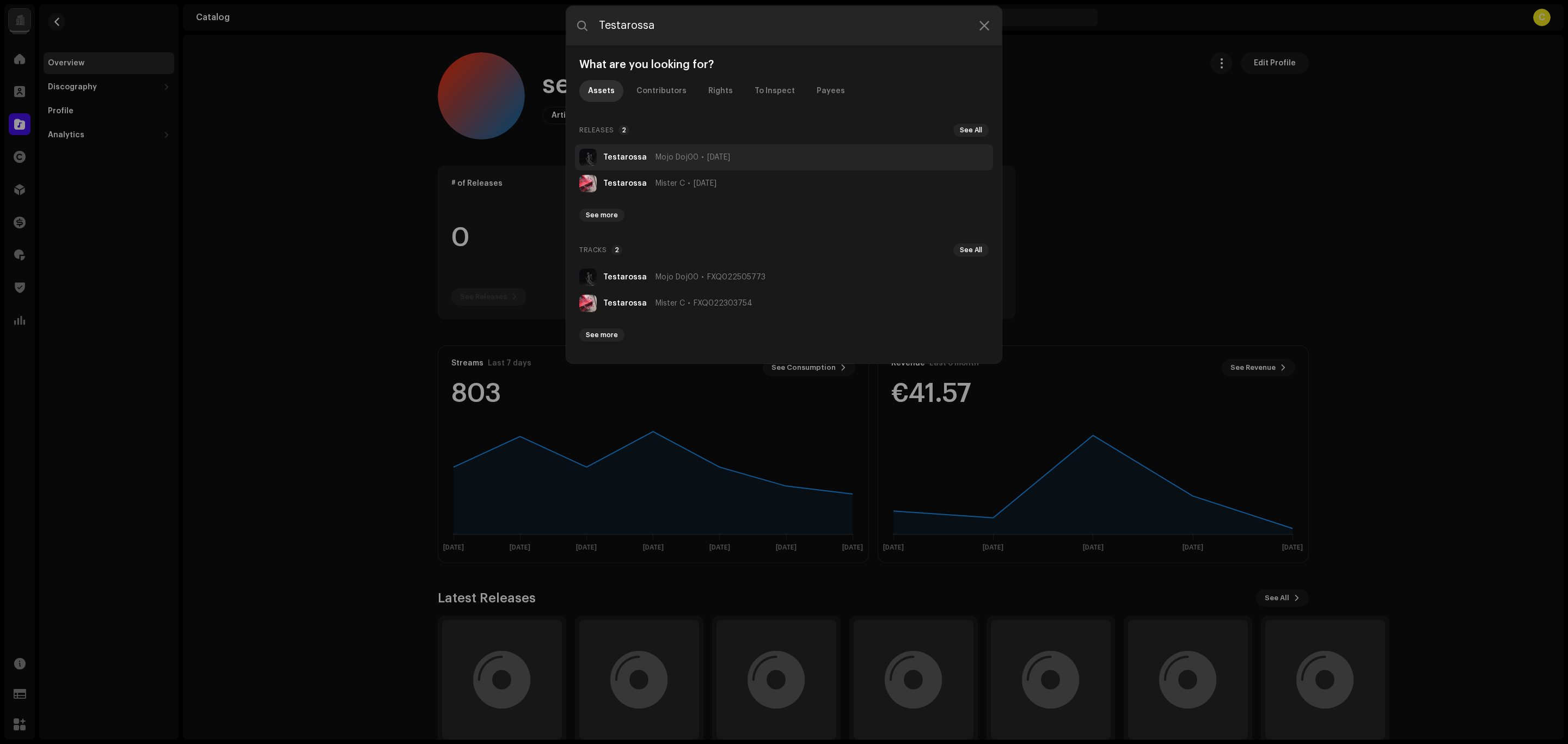
click at [680, 160] on span "Mojo Doj00" at bounding box center [677, 157] width 43 height 8
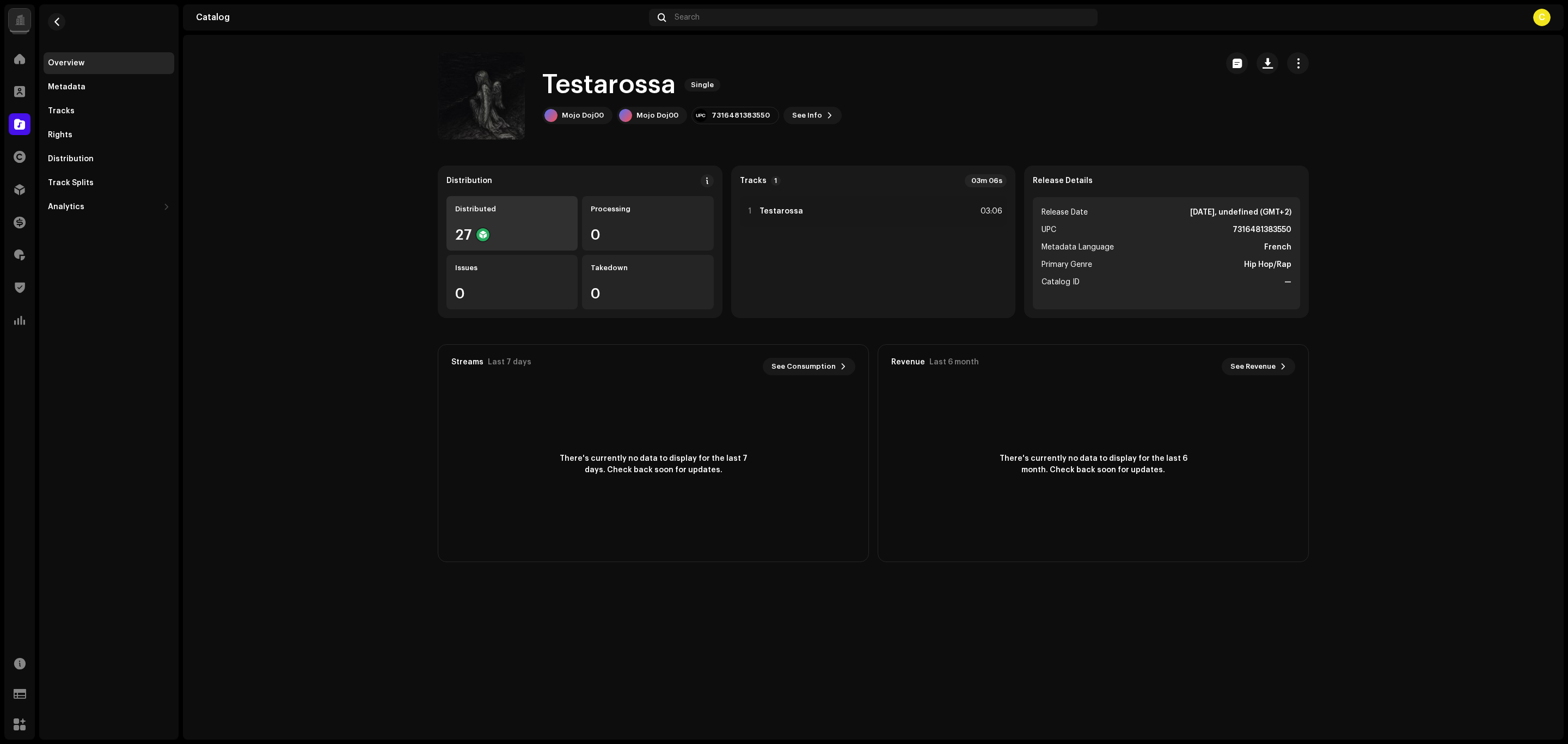
click at [495, 222] on div "Distributed 27" at bounding box center [511, 223] width 131 height 54
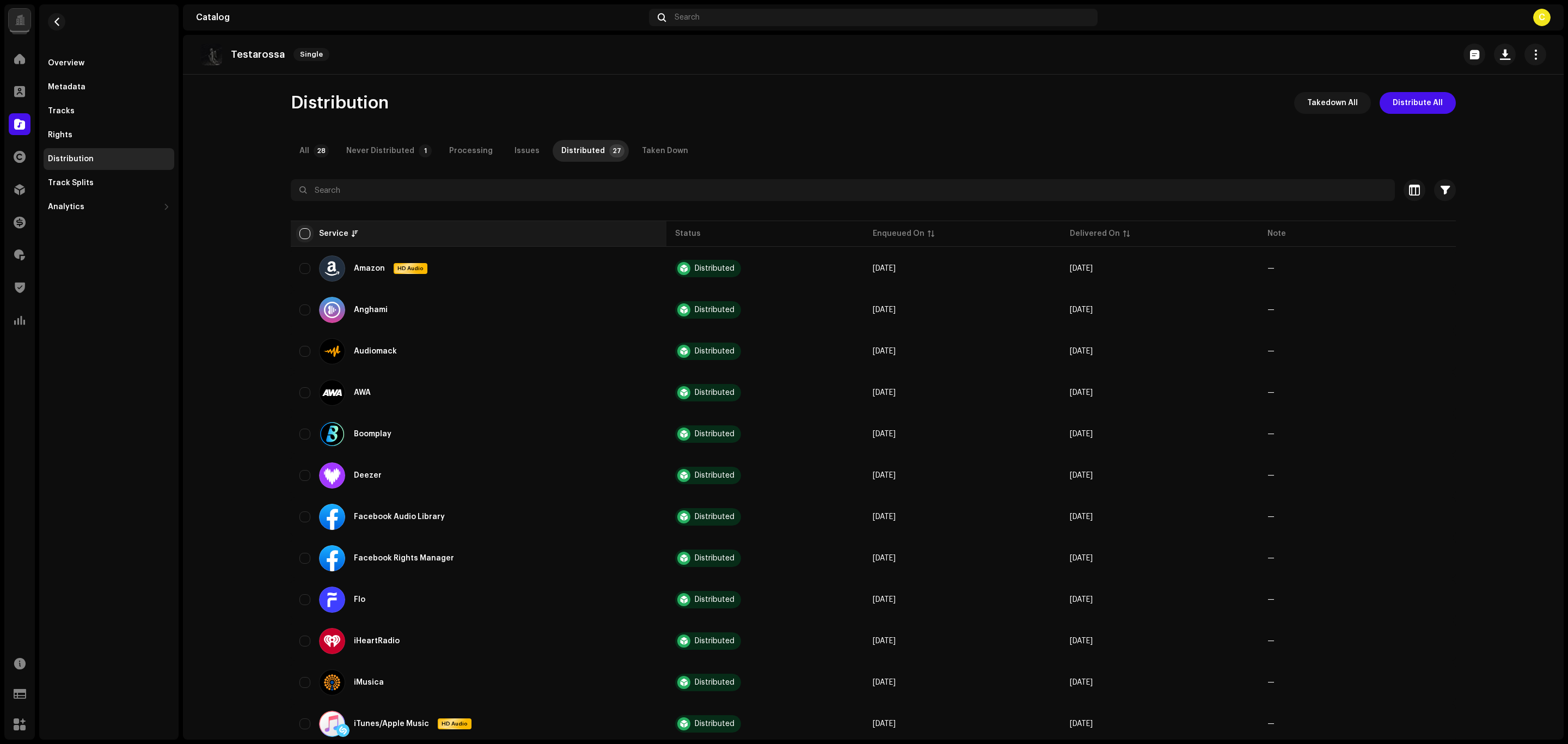
click at [301, 235] on input "checkbox" at bounding box center [304, 234] width 11 height 11
checkbox input "true"
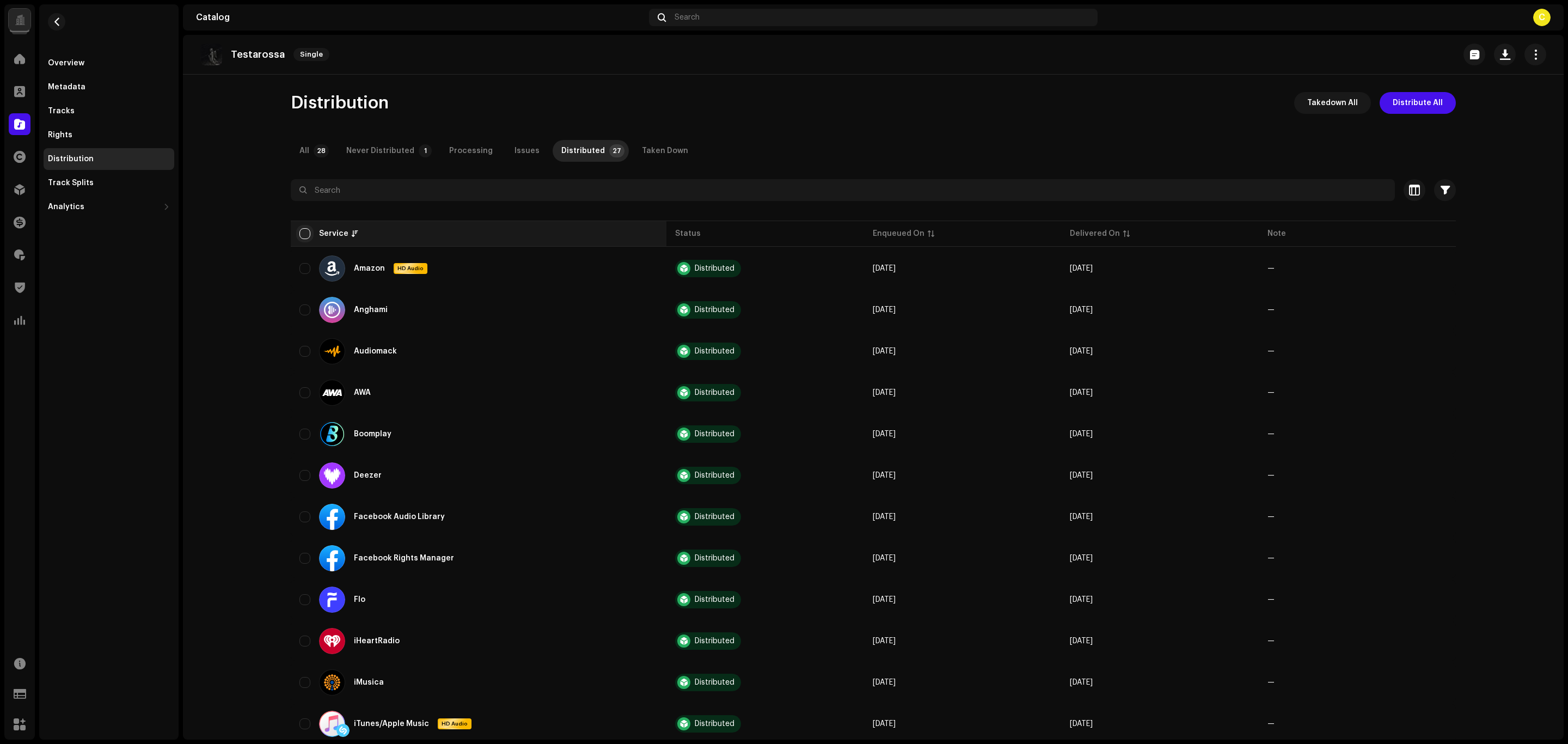
checkbox input "true"
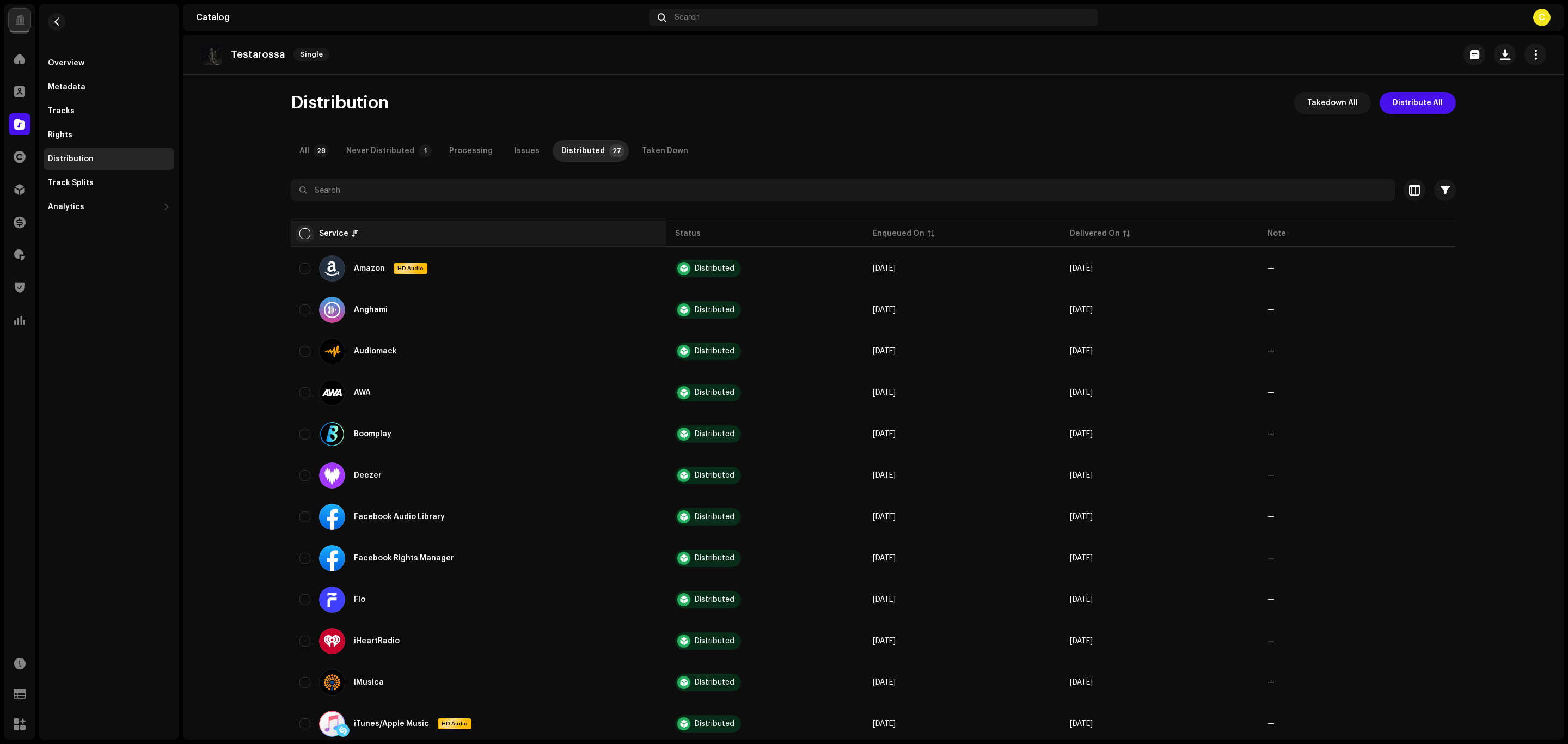
checkbox input "true"
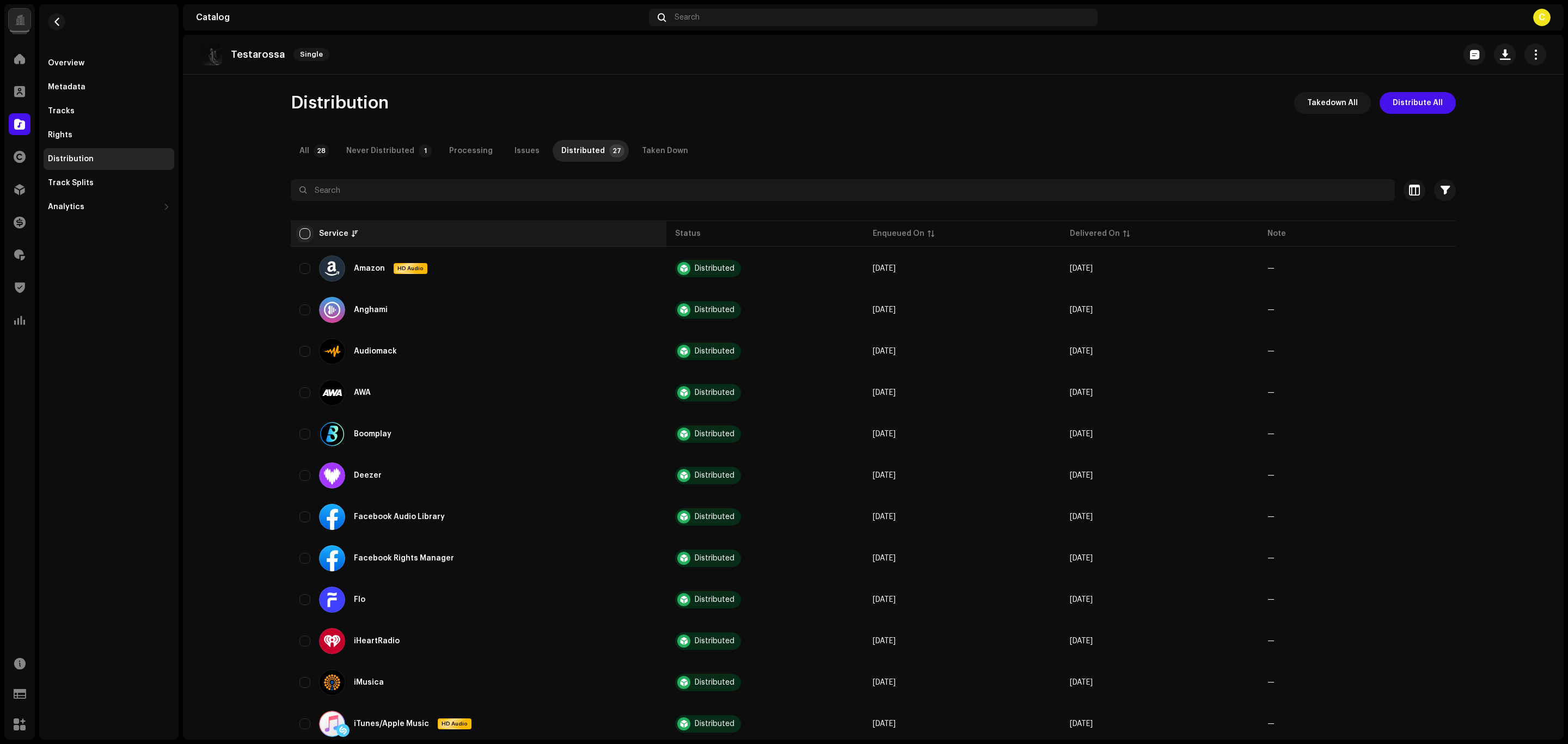
checkbox input "true"
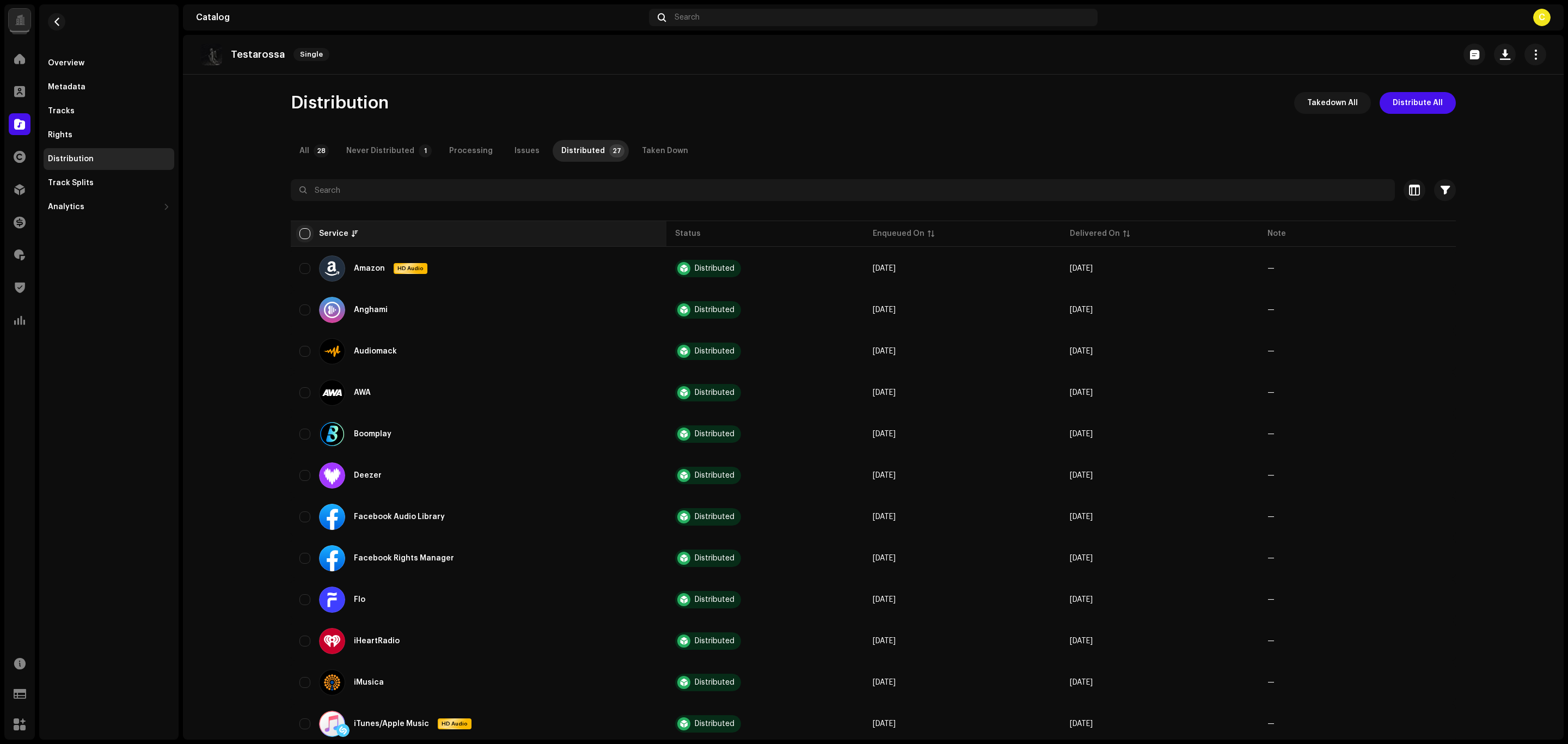
checkbox input "true"
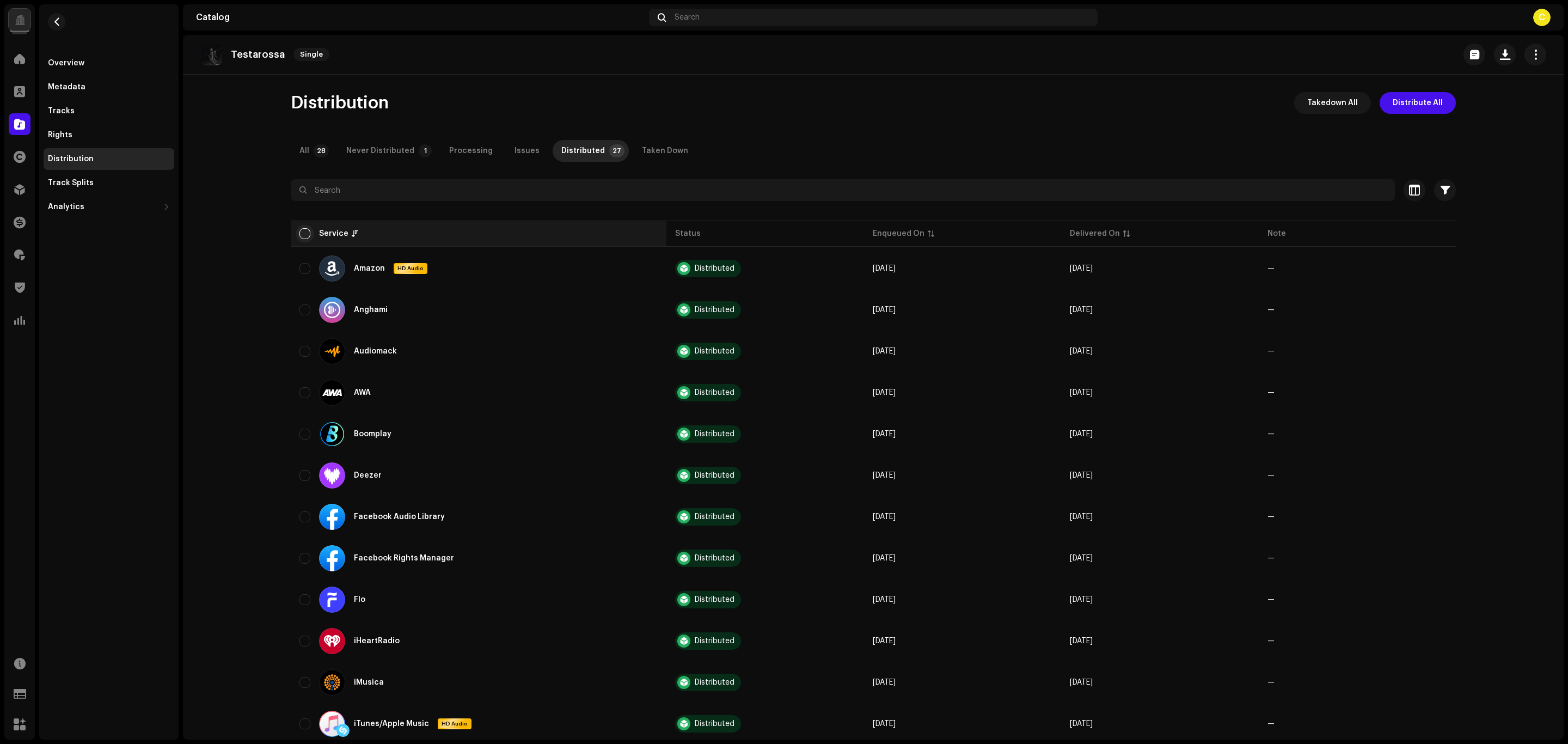
checkbox input "true"
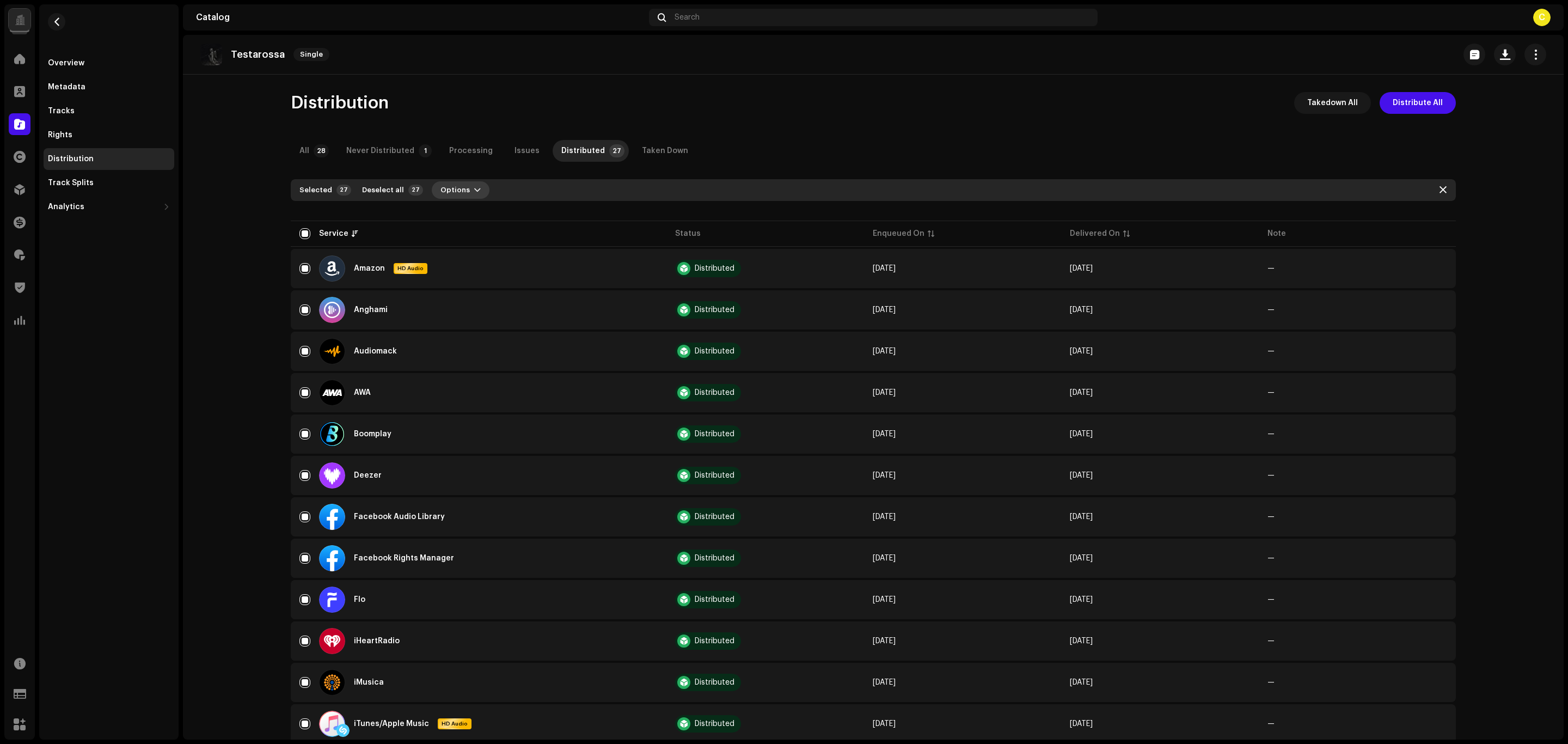
click at [440, 192] on span "Options" at bounding box center [454, 190] width 29 height 22
click at [461, 236] on span "Takedown" at bounding box center [448, 236] width 39 height 8
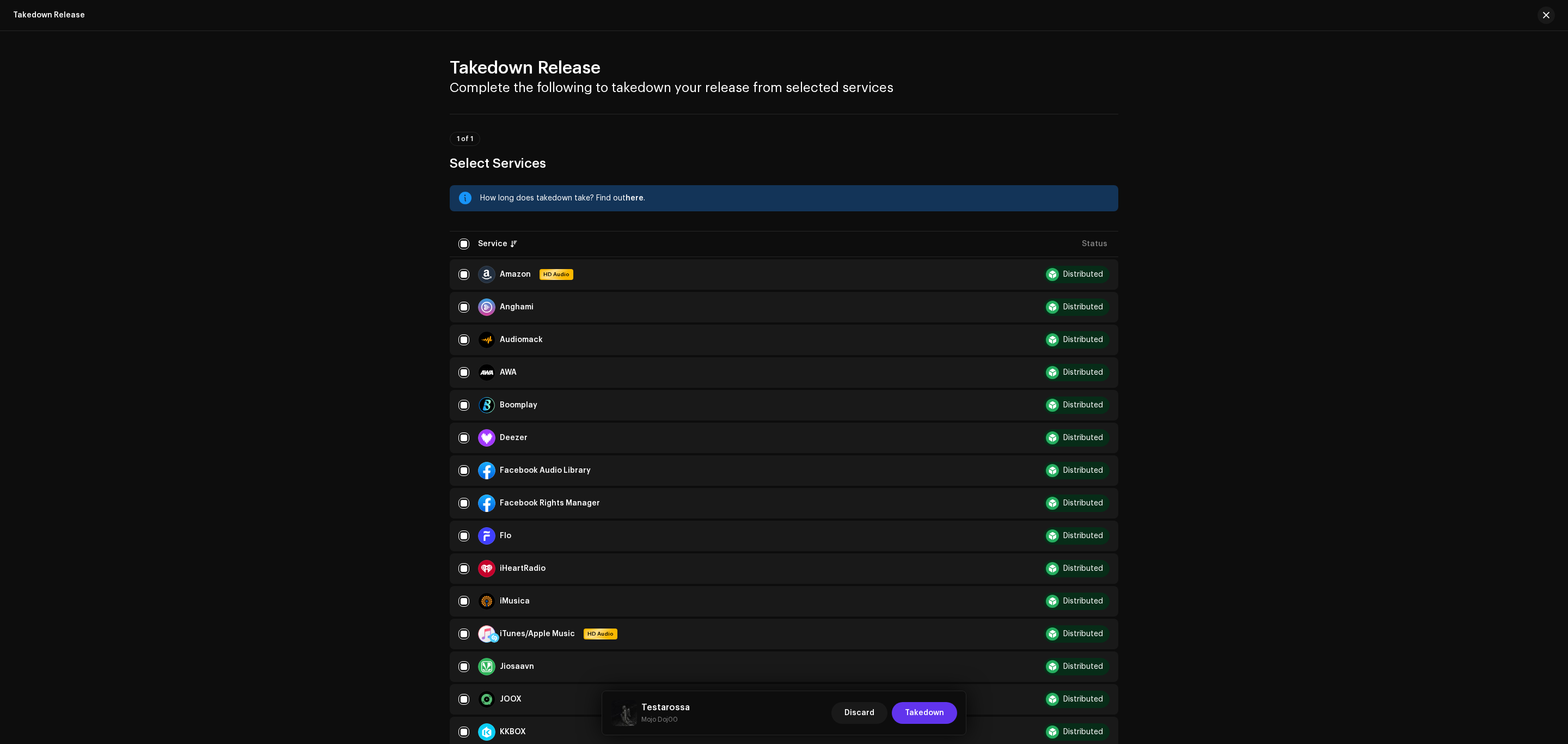
click at [923, 716] on span "Takedown" at bounding box center [924, 713] width 39 height 22
